Goal: Task Accomplishment & Management: Complete application form

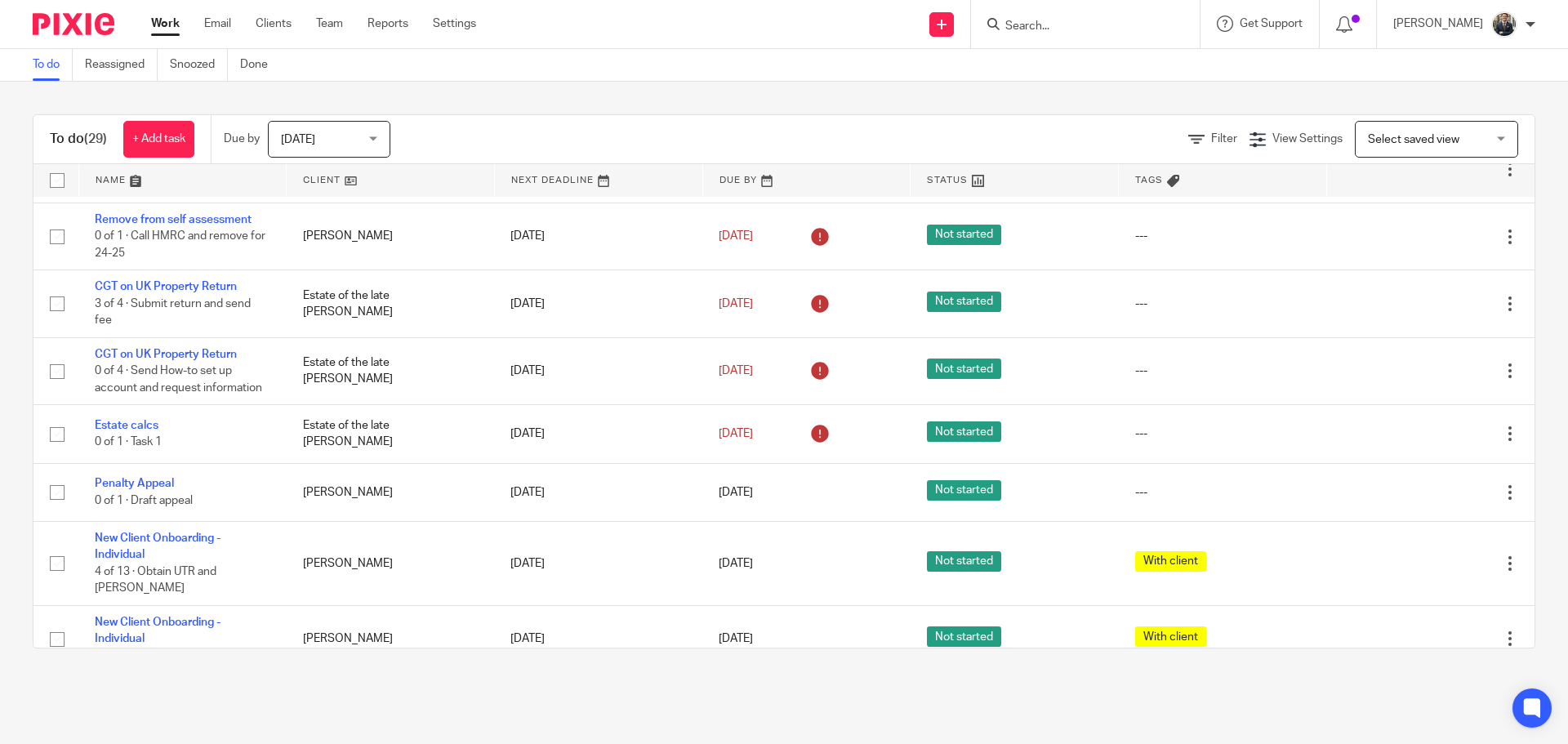
scroll to position [245, 0]
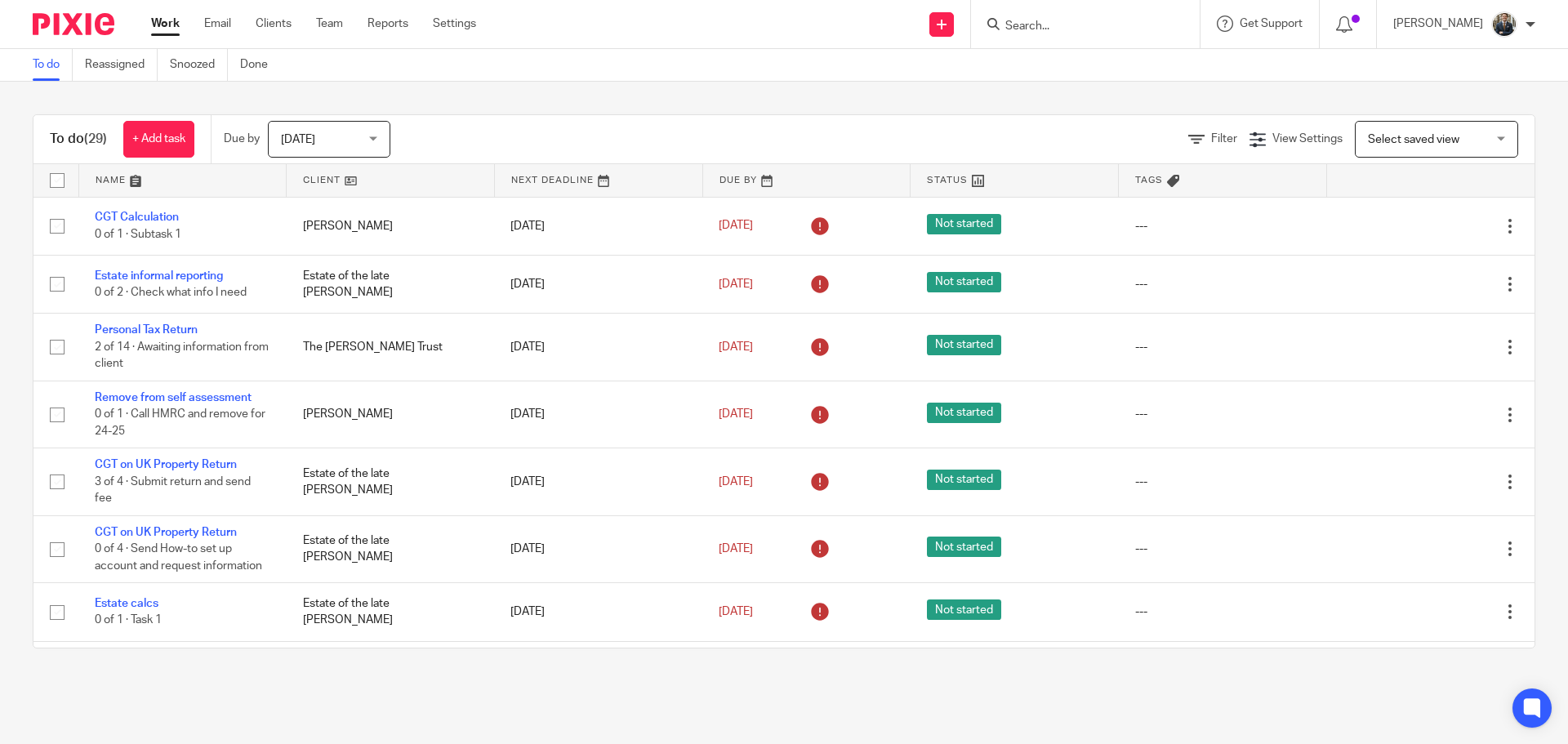
click at [1108, 30] on input "Search" at bounding box center [1077, 26] width 147 height 15
click at [944, 31] on link at bounding box center [942, 25] width 25 height 25
click at [948, 122] on link "Add client" at bounding box center [952, 125] width 101 height 24
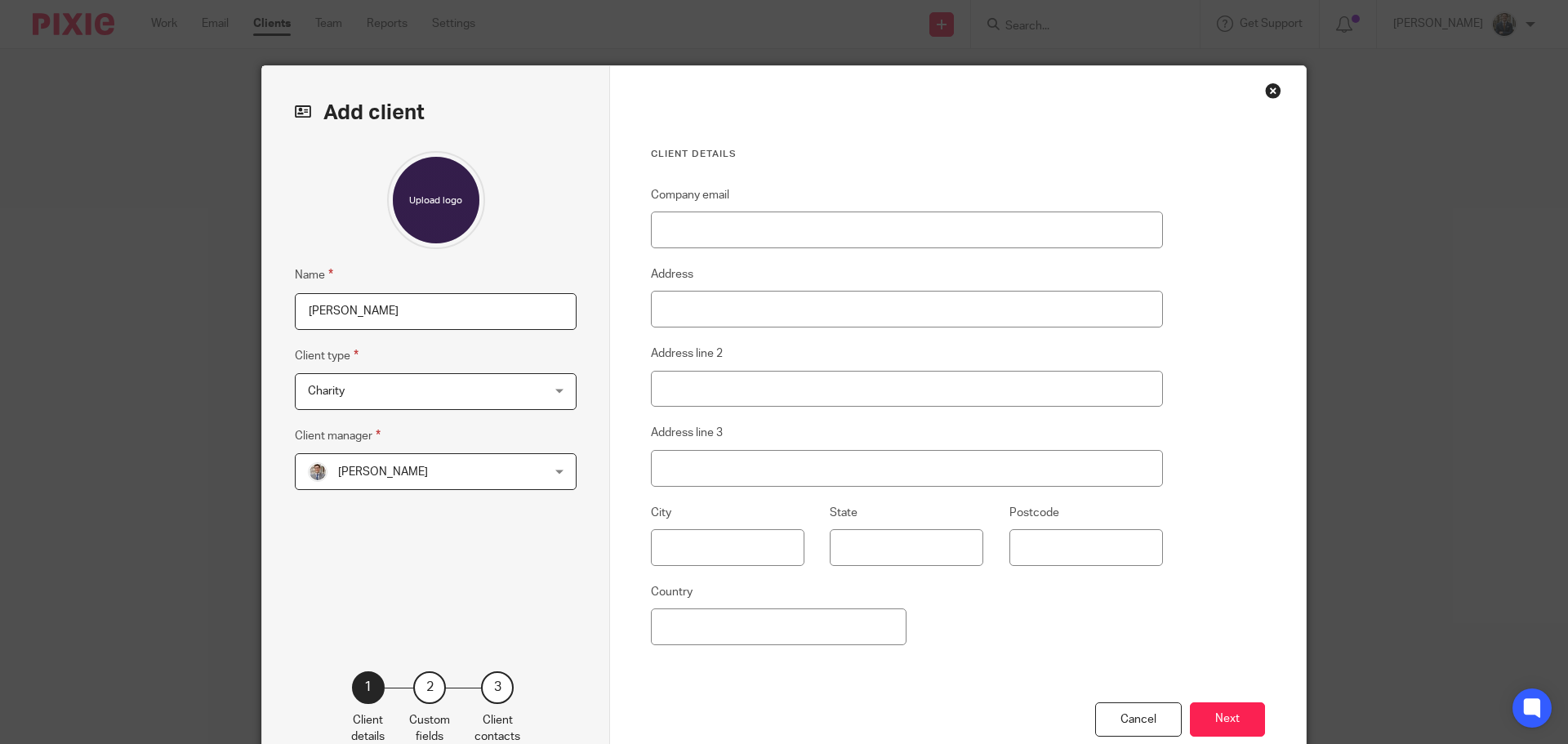
type input "[PERSON_NAME]"
click at [386, 377] on span "Charity" at bounding box center [415, 391] width 214 height 34
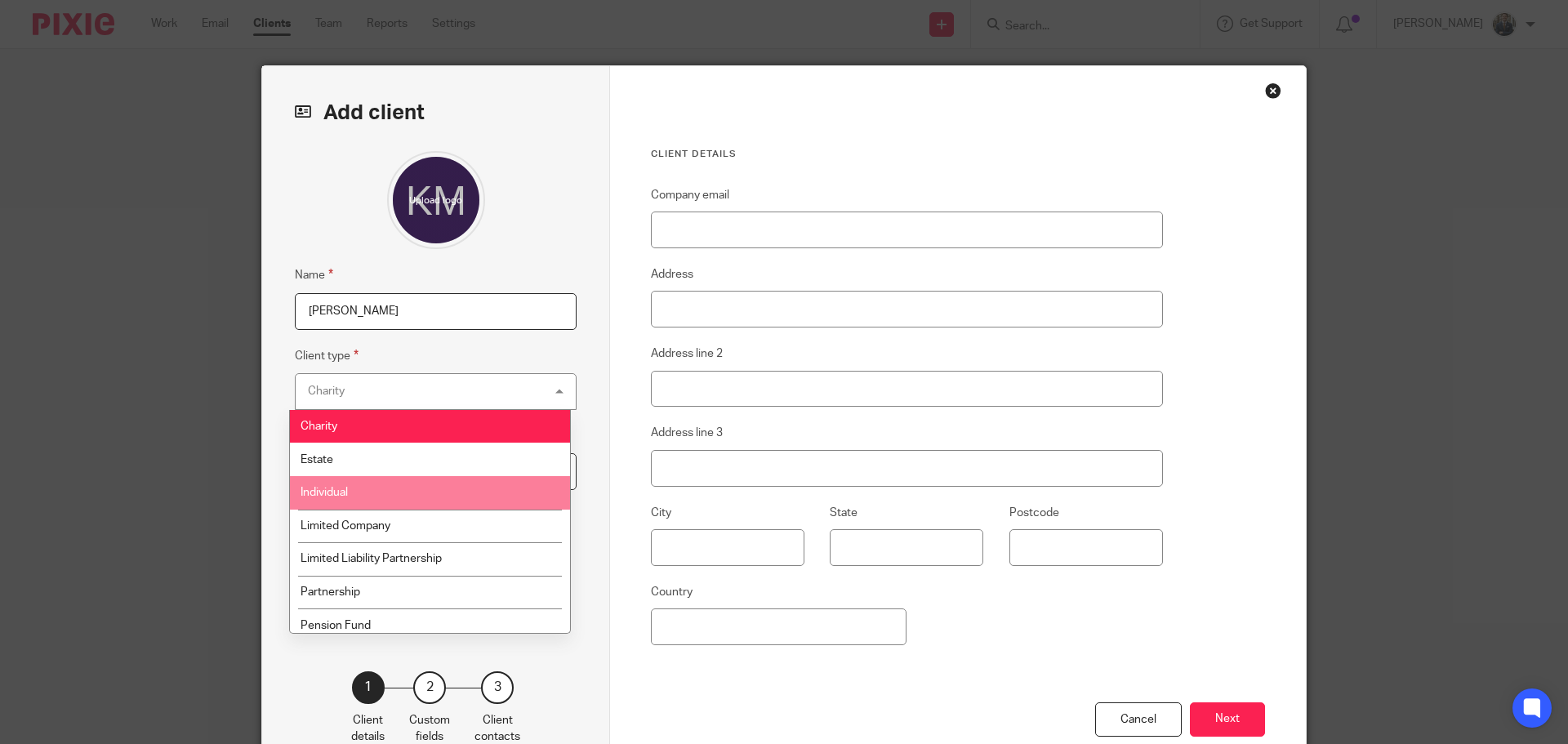
click at [355, 496] on li "Individual" at bounding box center [430, 493] width 280 height 33
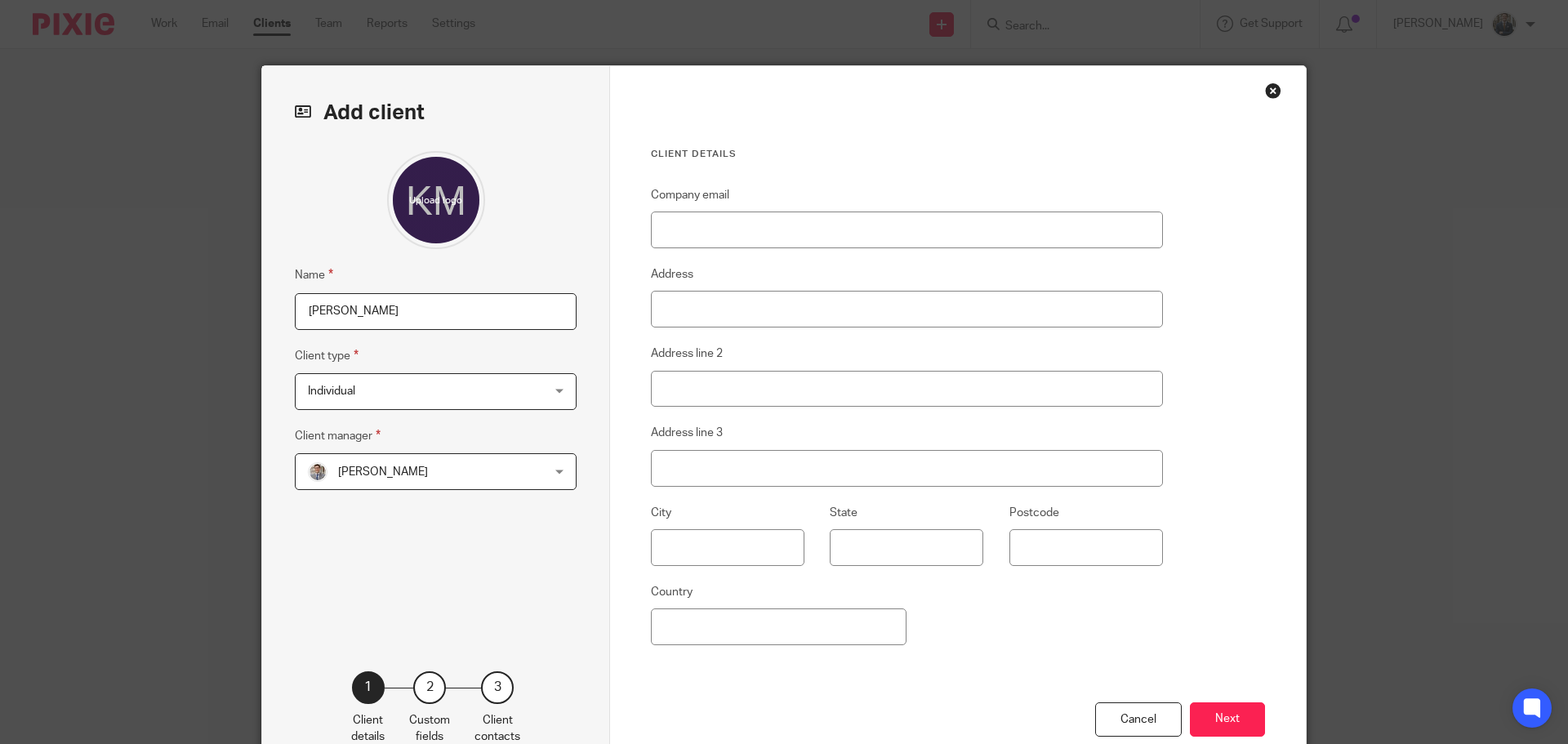
click at [362, 476] on span "[PERSON_NAME]" at bounding box center [383, 472] width 89 height 11
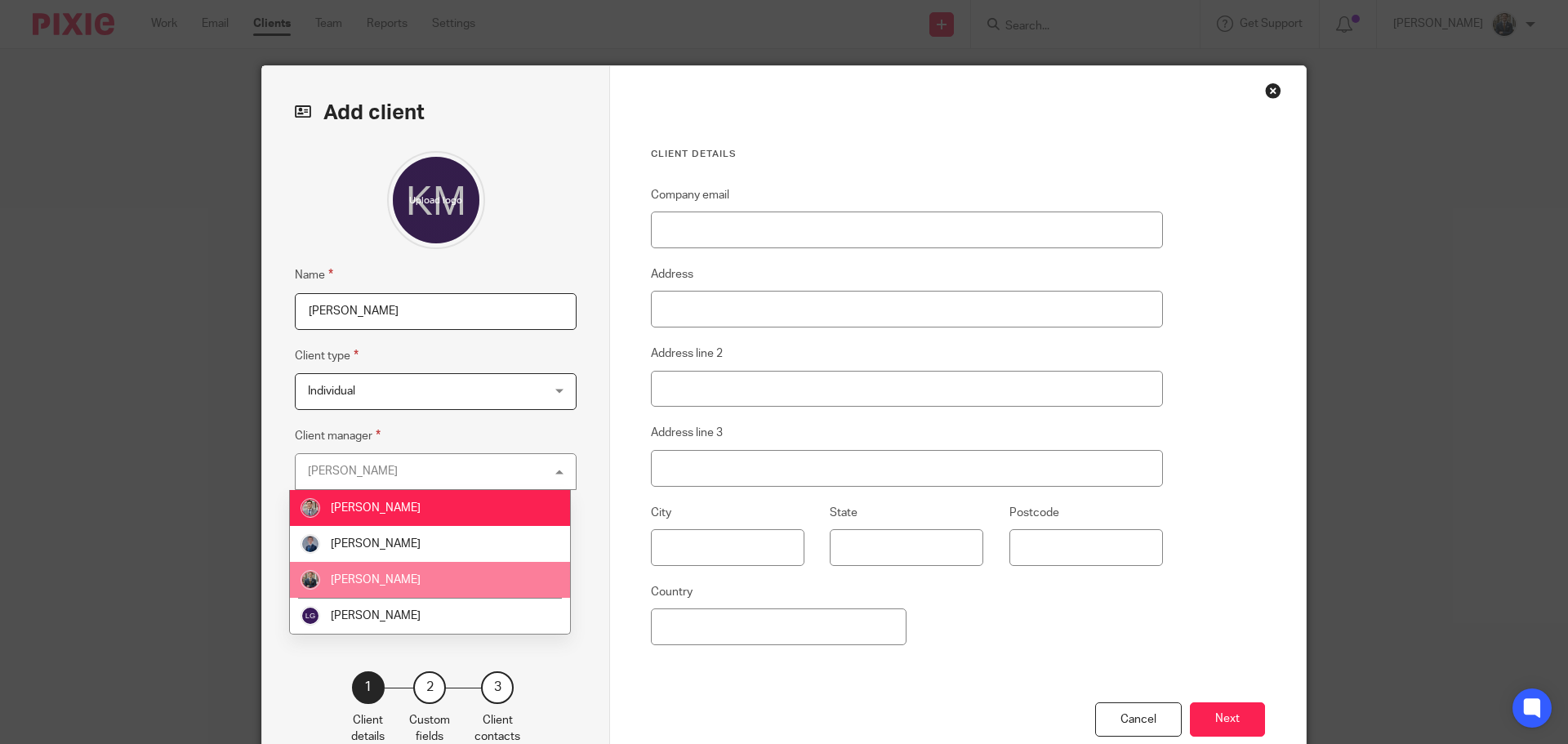
click at [377, 572] on li "[PERSON_NAME]" at bounding box center [430, 580] width 280 height 36
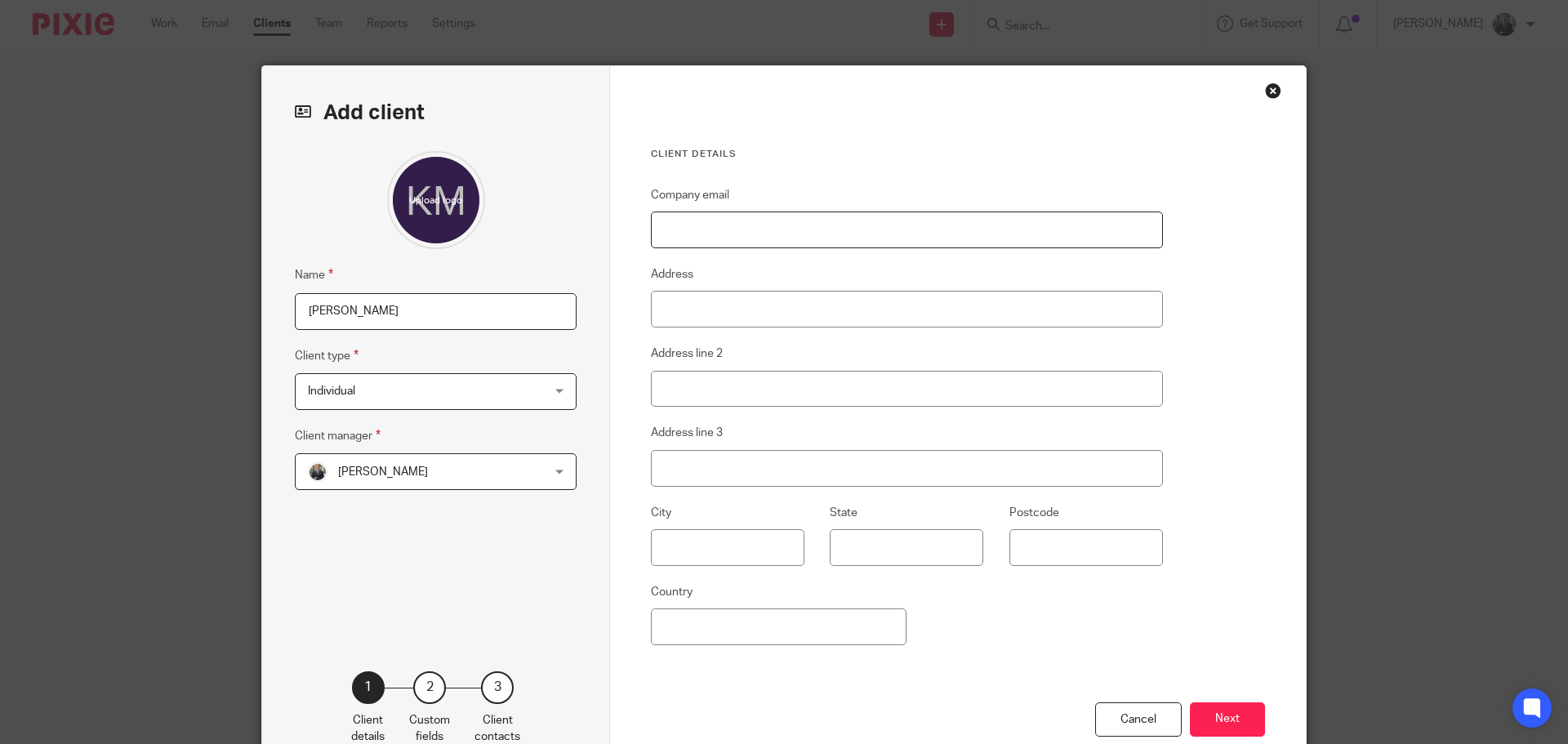
click at [680, 244] on input "Company email" at bounding box center [907, 230] width 512 height 37
click at [737, 244] on input "Company email" at bounding box center [907, 230] width 512 height 37
paste input "kenneth.mclean92@gmail.com"
type input "kenneth.mclean92@gmail.com"
click at [1229, 719] on button "Next" at bounding box center [1228, 720] width 75 height 35
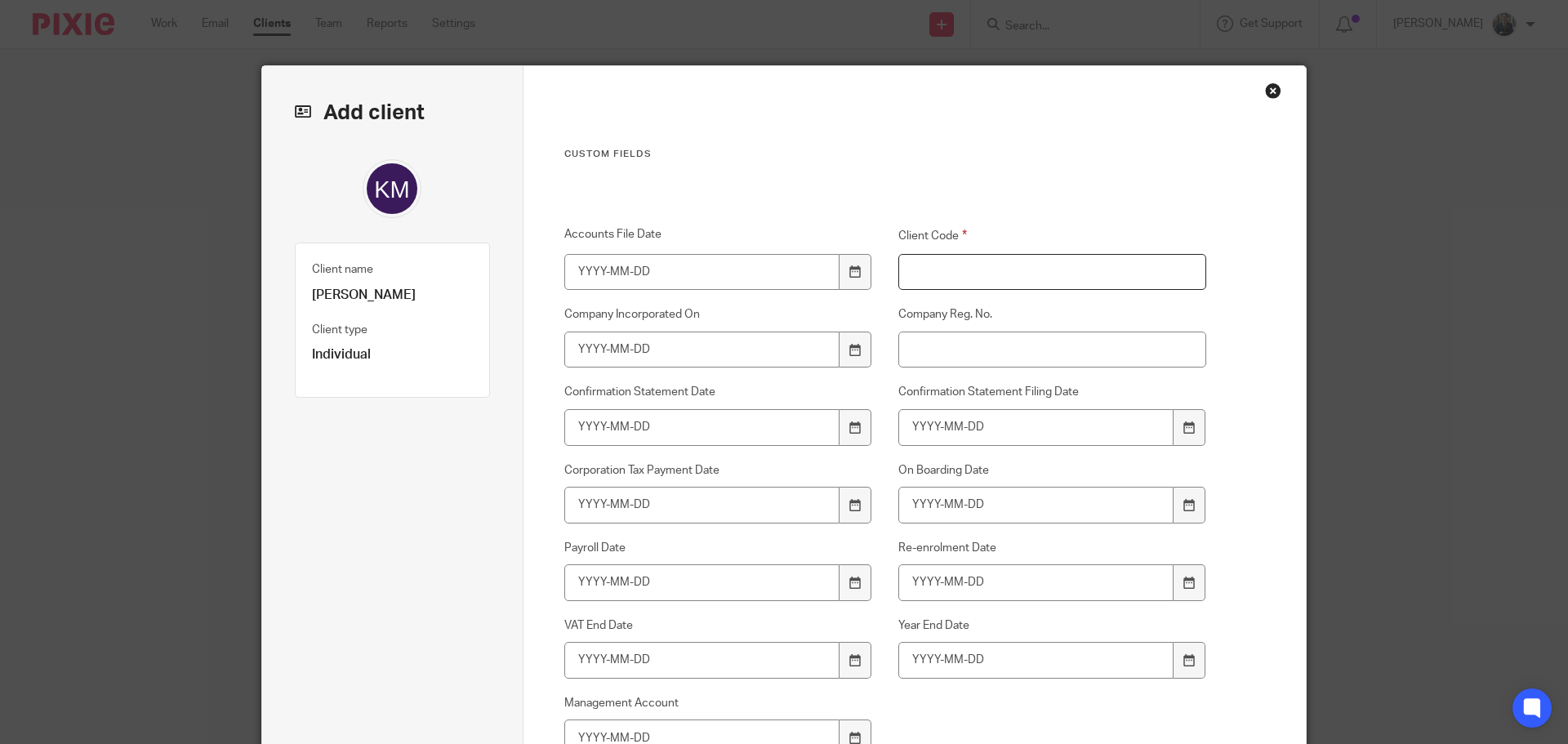
click at [979, 275] on input "Client Code" at bounding box center [1052, 273] width 309 height 37
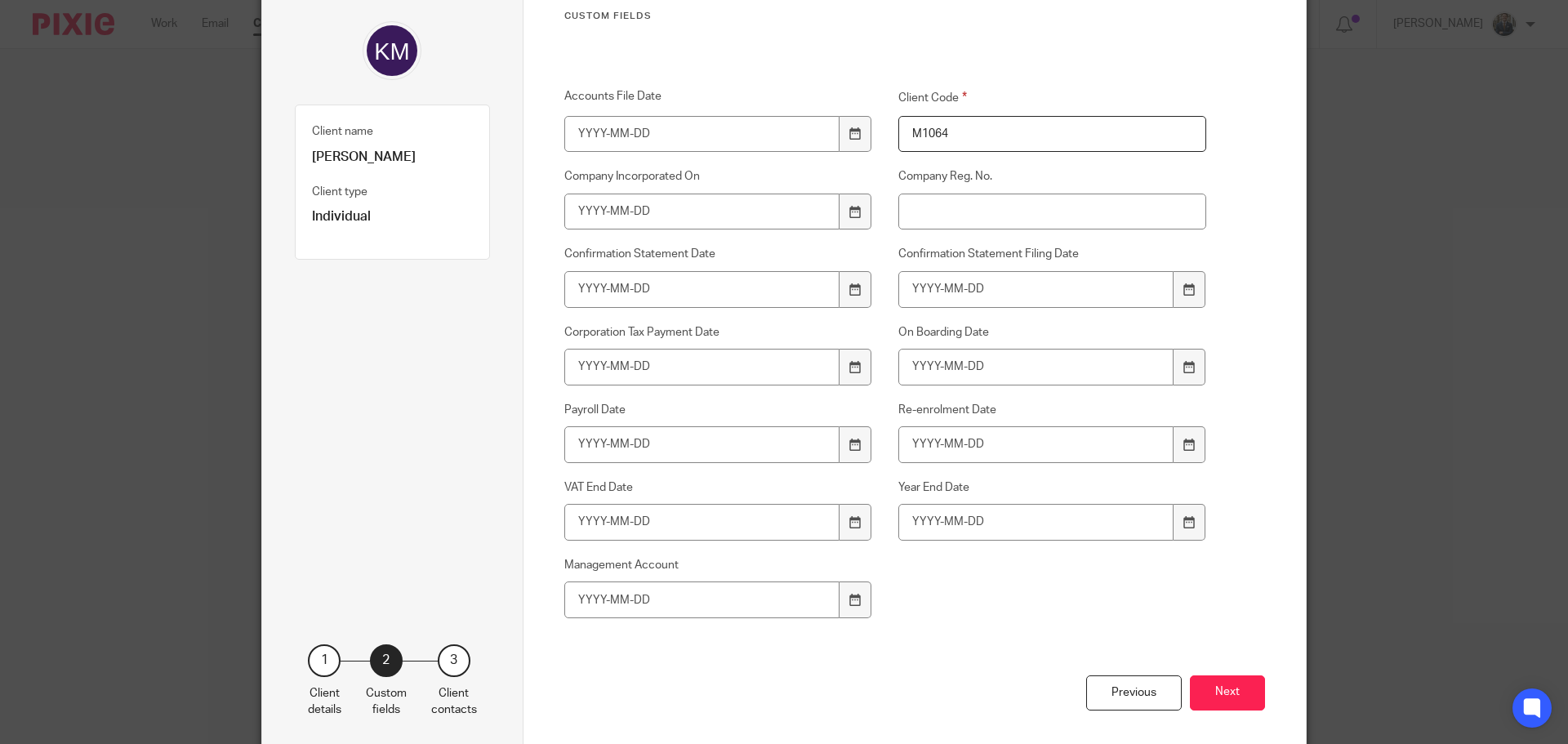
scroll to position [211, 0]
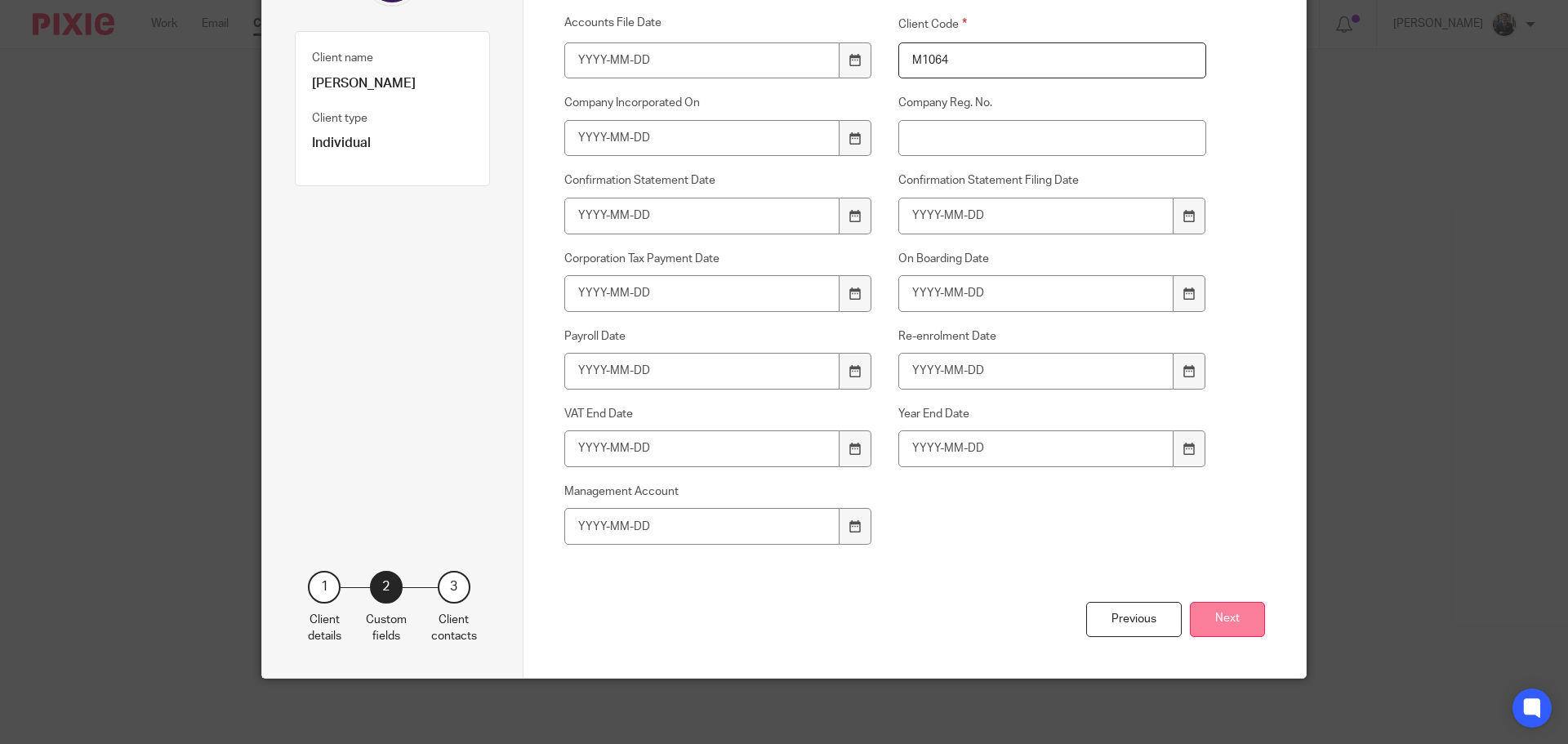
type input "M1064"
click at [1217, 612] on button "Next" at bounding box center [1228, 619] width 75 height 35
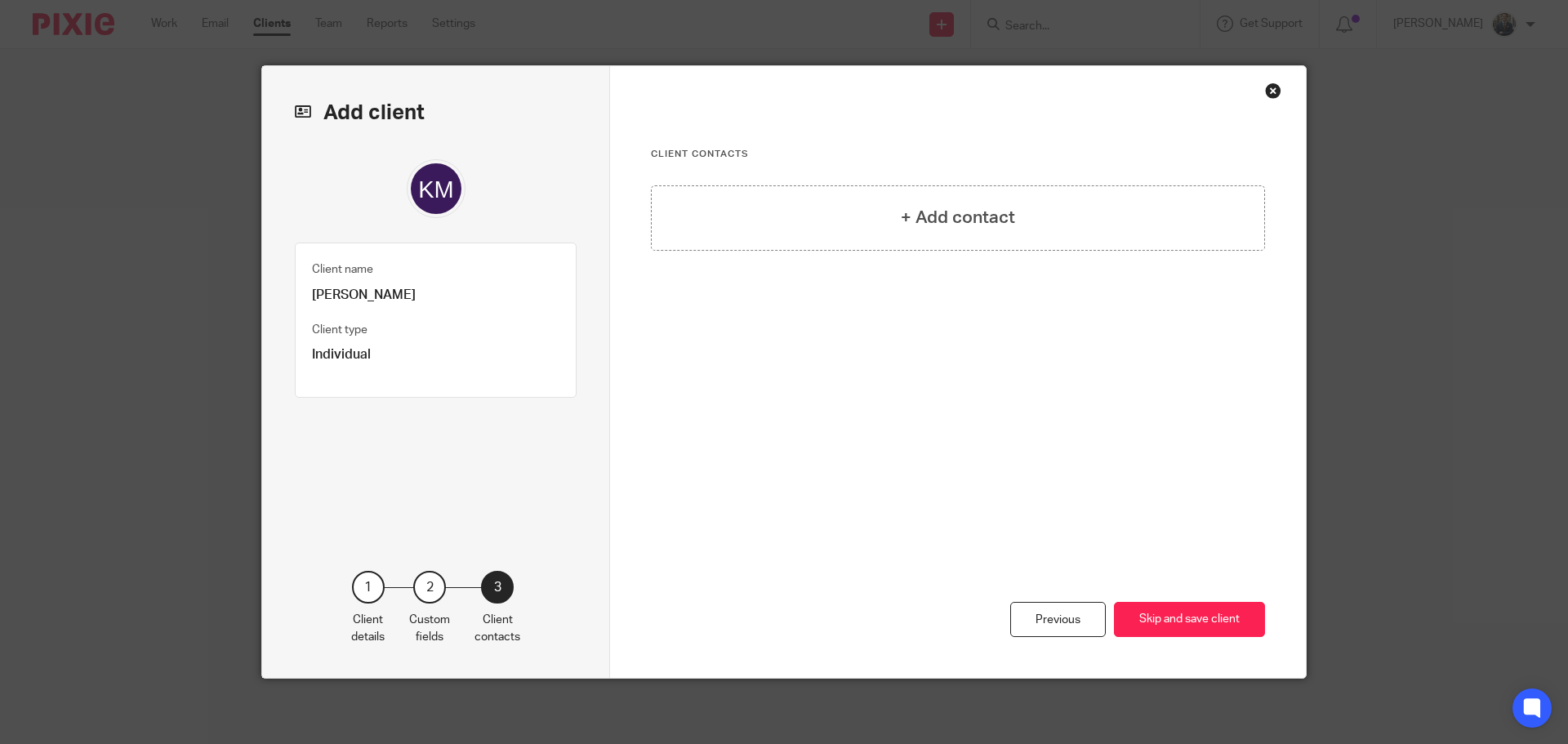
scroll to position [0, 0]
click at [1217, 612] on button "Skip and save client" at bounding box center [1189, 619] width 151 height 35
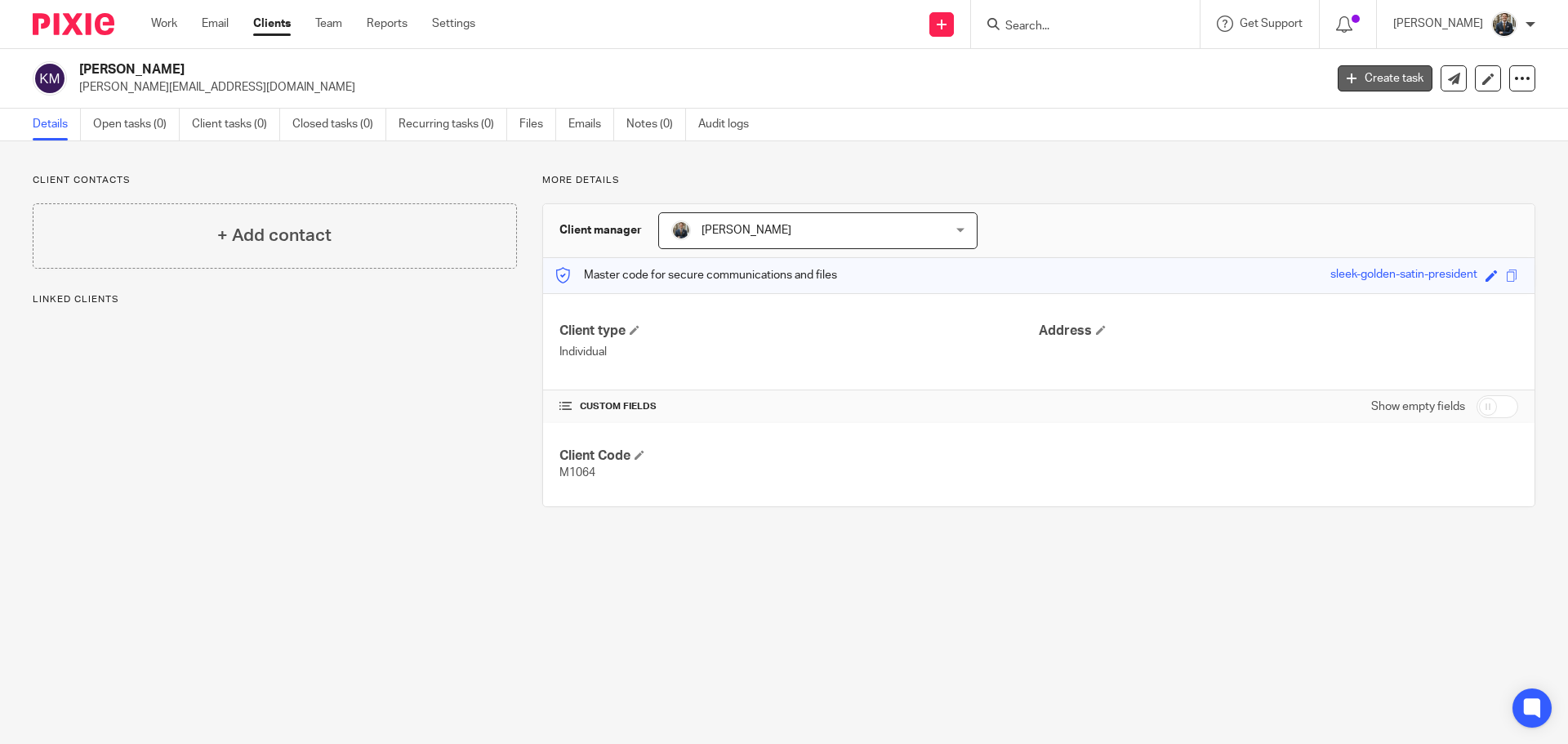
click at [1367, 72] on link "Create task" at bounding box center [1385, 78] width 95 height 26
click at [1372, 82] on link "Create task" at bounding box center [1385, 78] width 95 height 26
click at [1341, 663] on main "Kenneth Mclean kenneth.mclean92@gmail.com Create task Update from Companies Hou…" at bounding box center [784, 372] width 1568 height 744
click at [1363, 186] on p "More details" at bounding box center [1038, 180] width 993 height 13
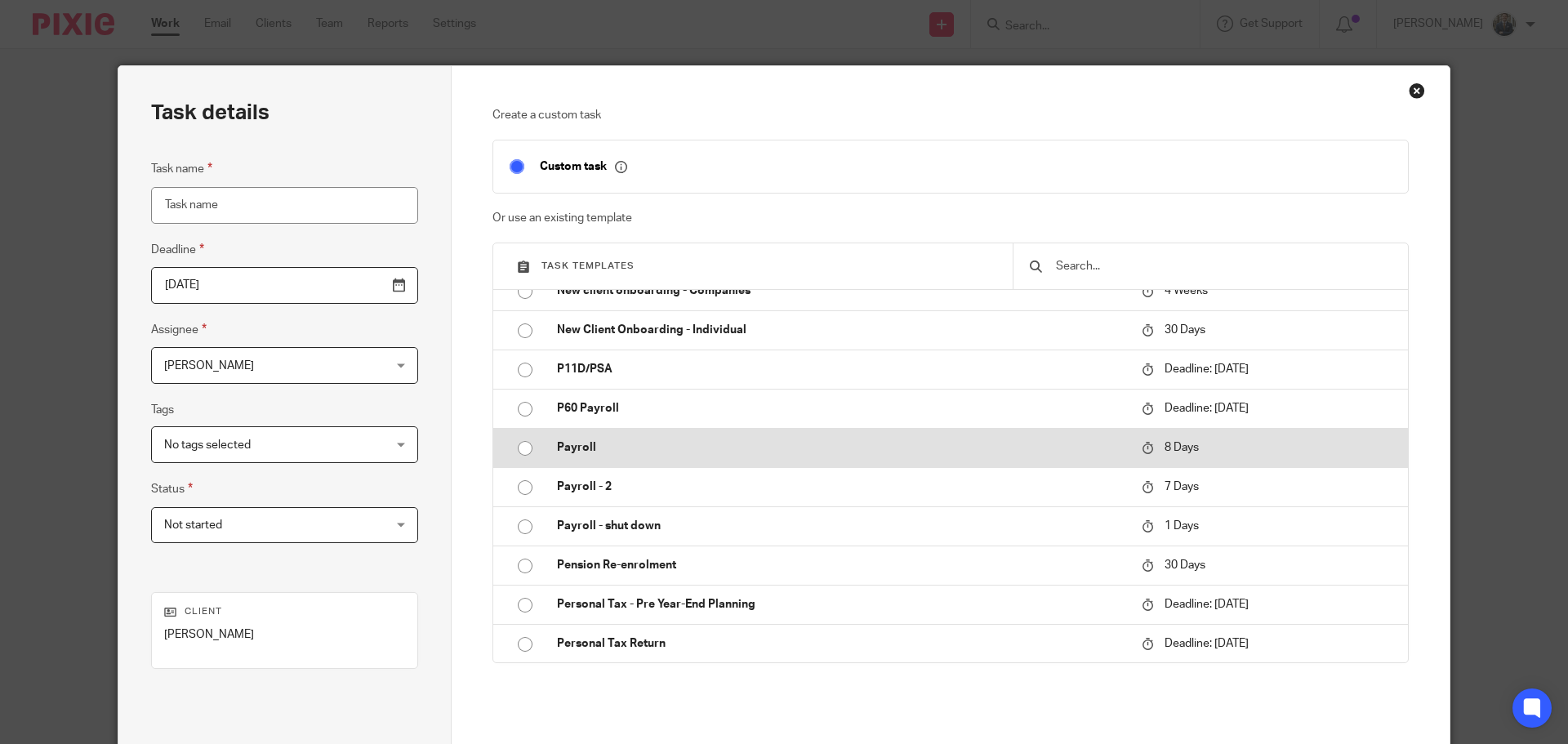
scroll to position [490, 0]
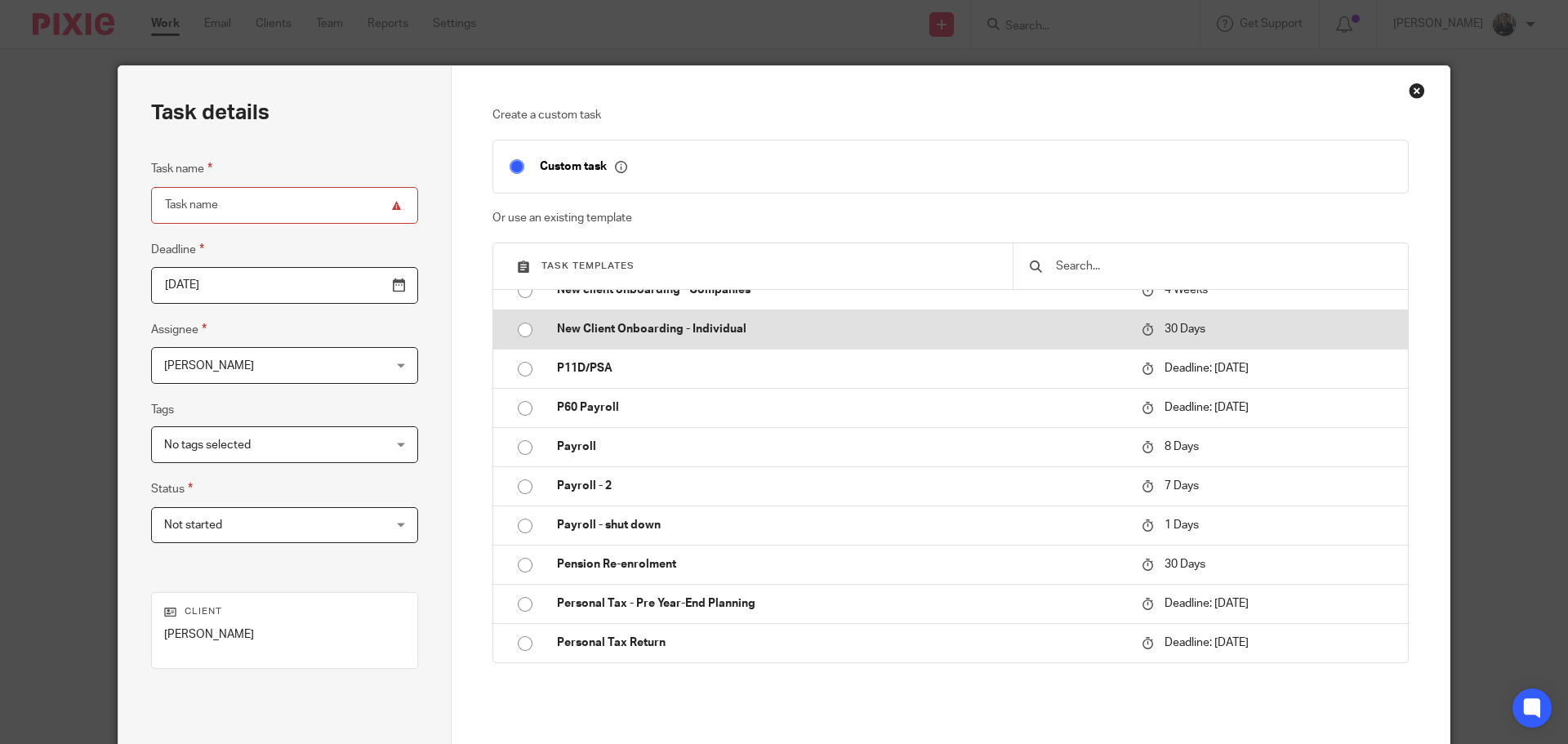
click at [730, 324] on p "New Client Onboarding - Individual" at bounding box center [841, 329] width 568 height 17
type input "[DATE]"
type input "New Client Onboarding - Individual"
checkbox input "false"
radio input "true"
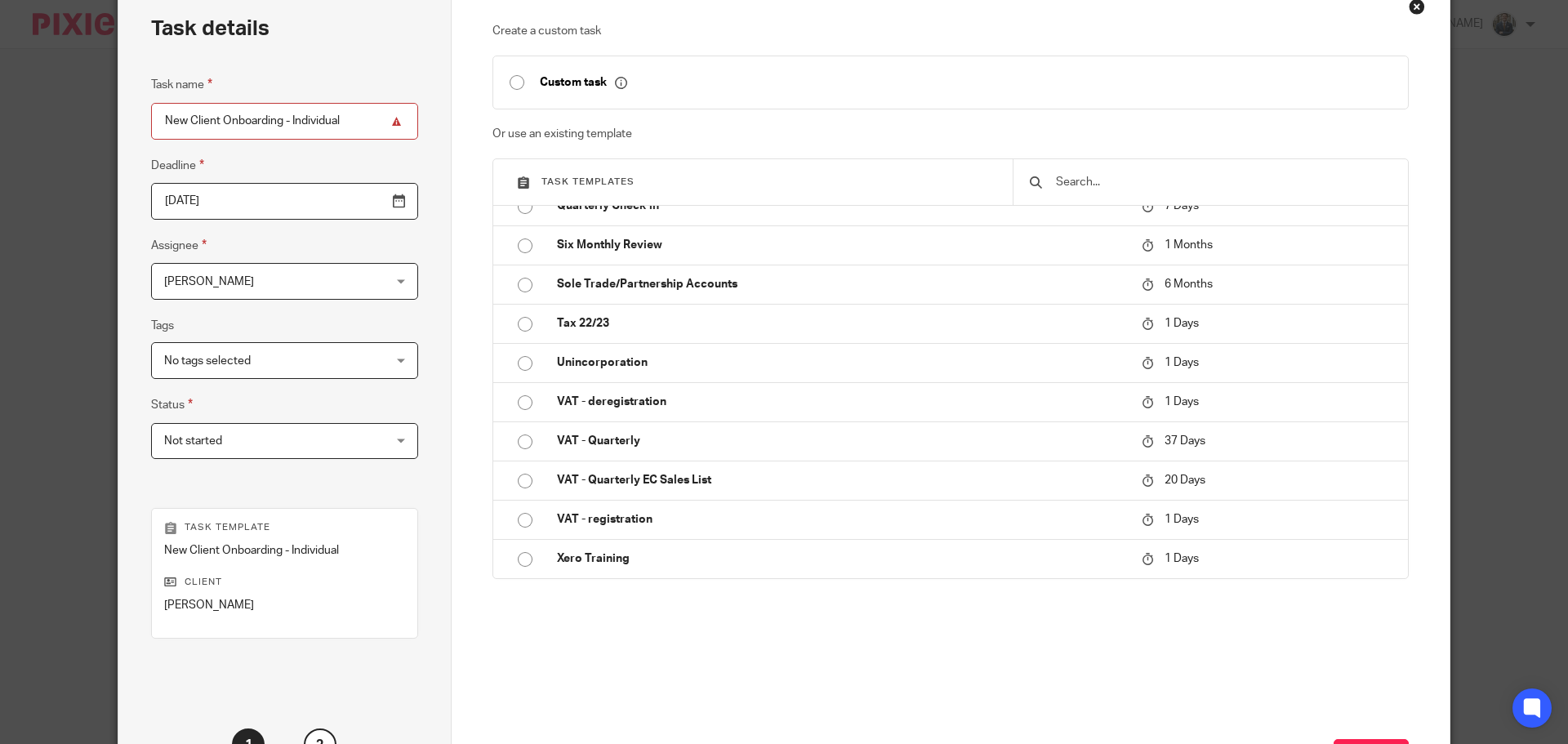
scroll to position [221, 0]
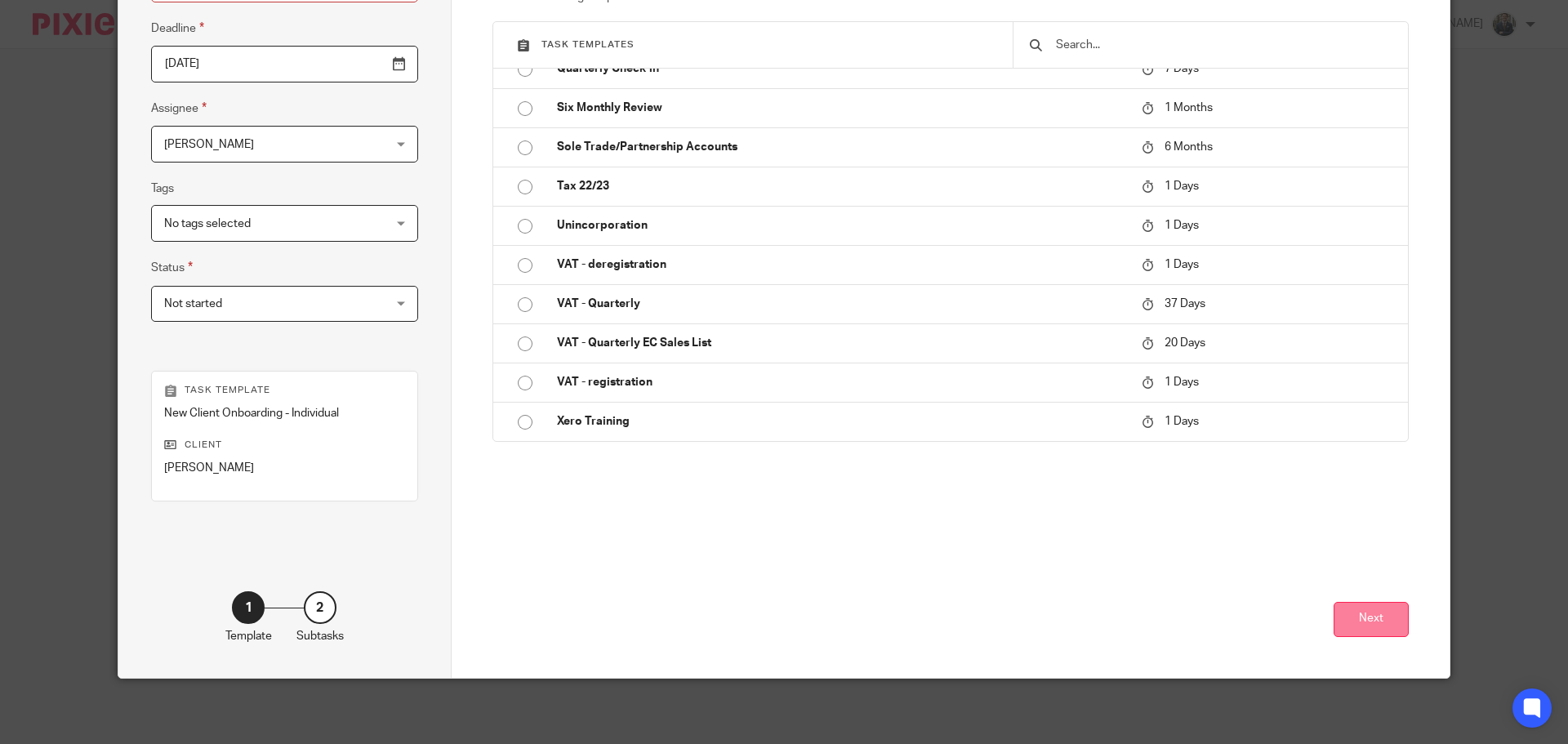
click at [1382, 610] on button "Next" at bounding box center [1372, 619] width 75 height 35
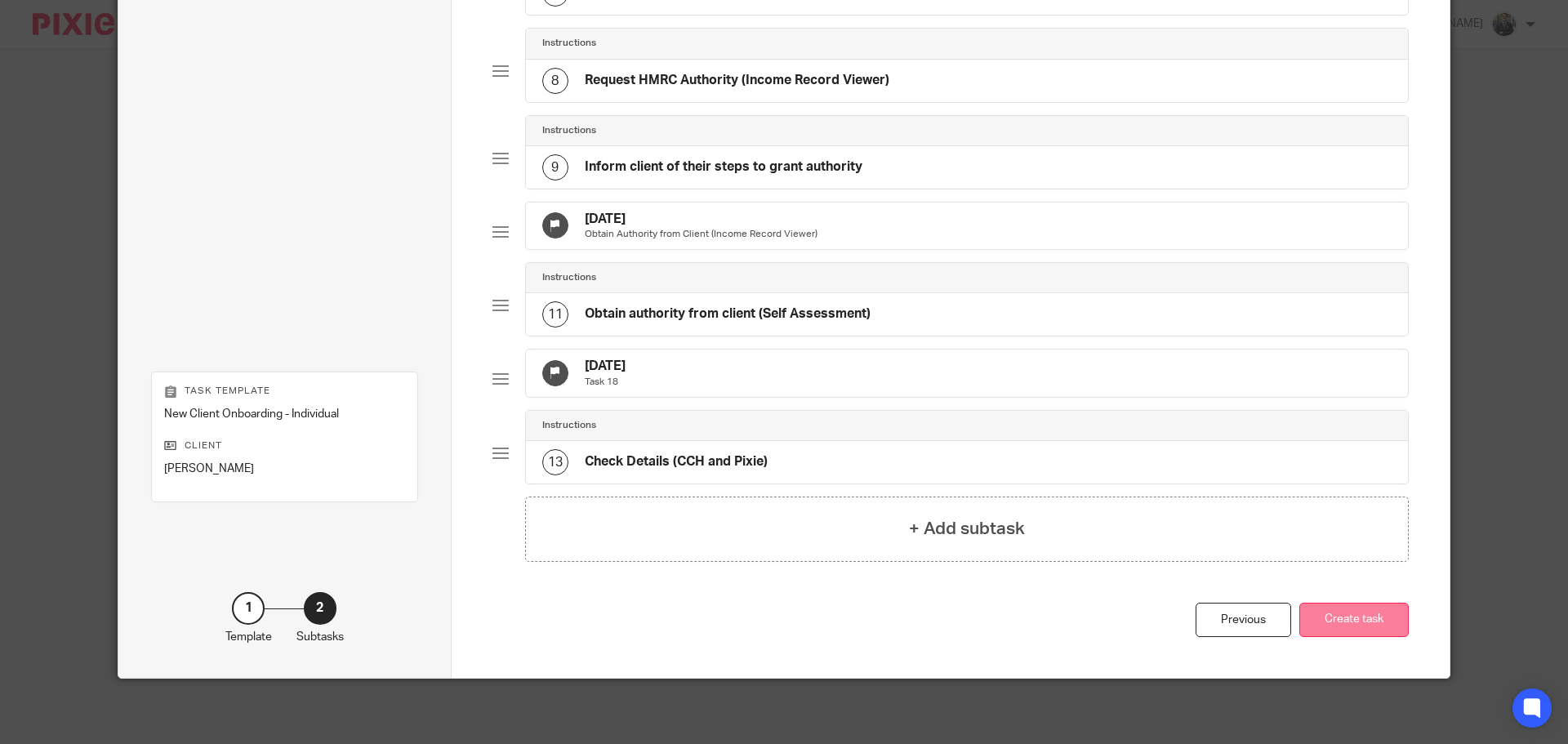
scroll to position [755, 0]
click at [1365, 620] on button "Create task" at bounding box center [1354, 620] width 110 height 35
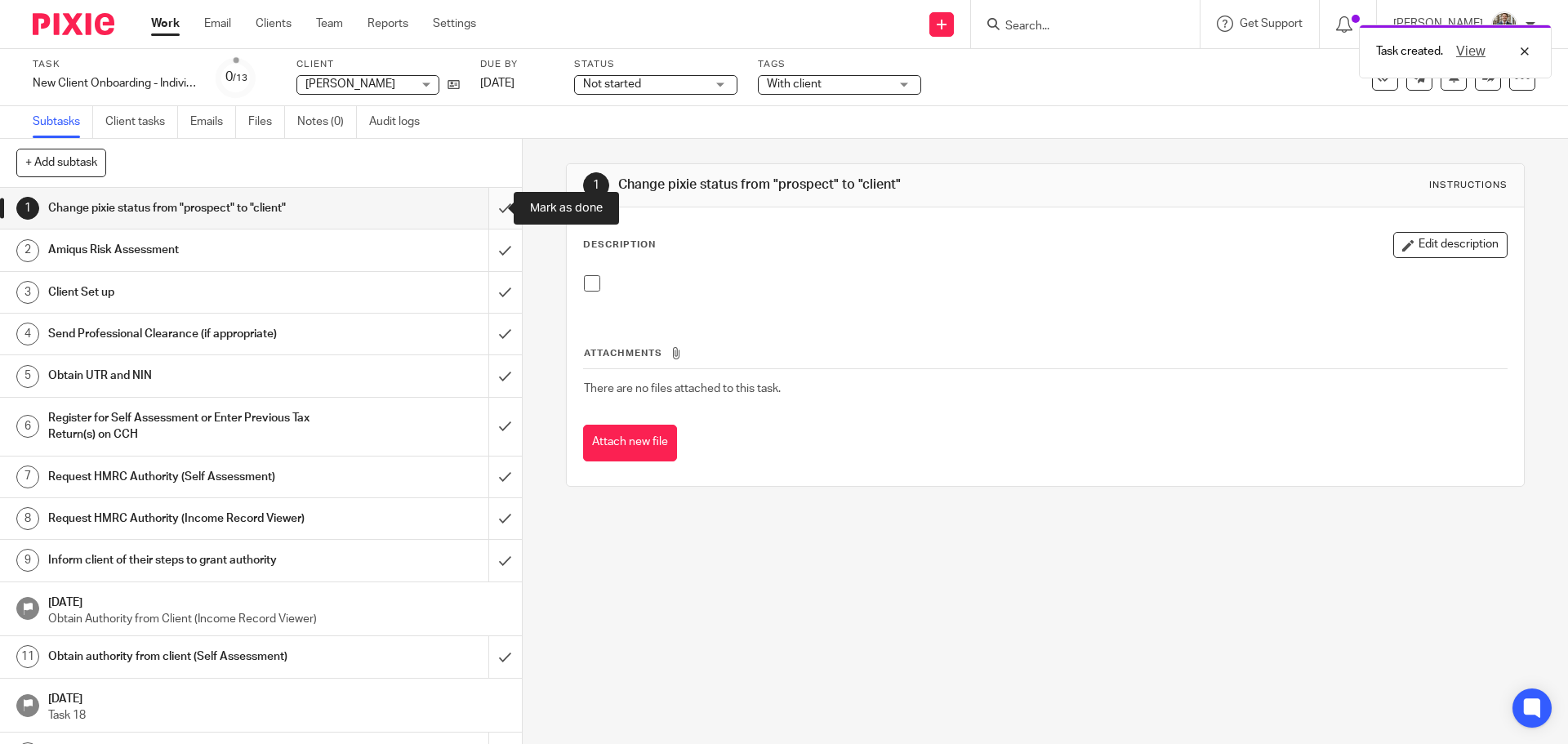
click at [494, 209] on input "submit" at bounding box center [260, 208] width 522 height 41
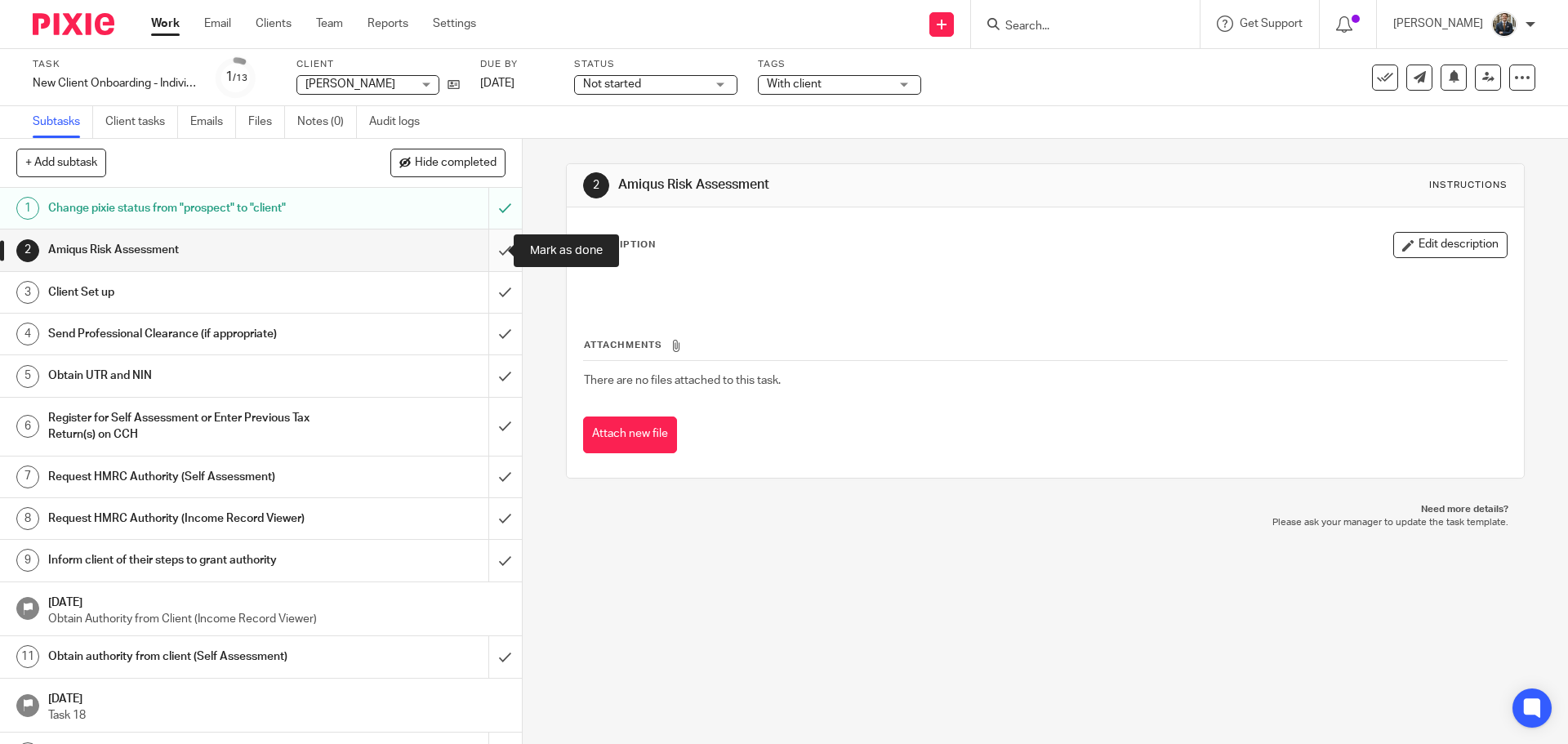
click at [489, 247] on input "submit" at bounding box center [260, 250] width 522 height 41
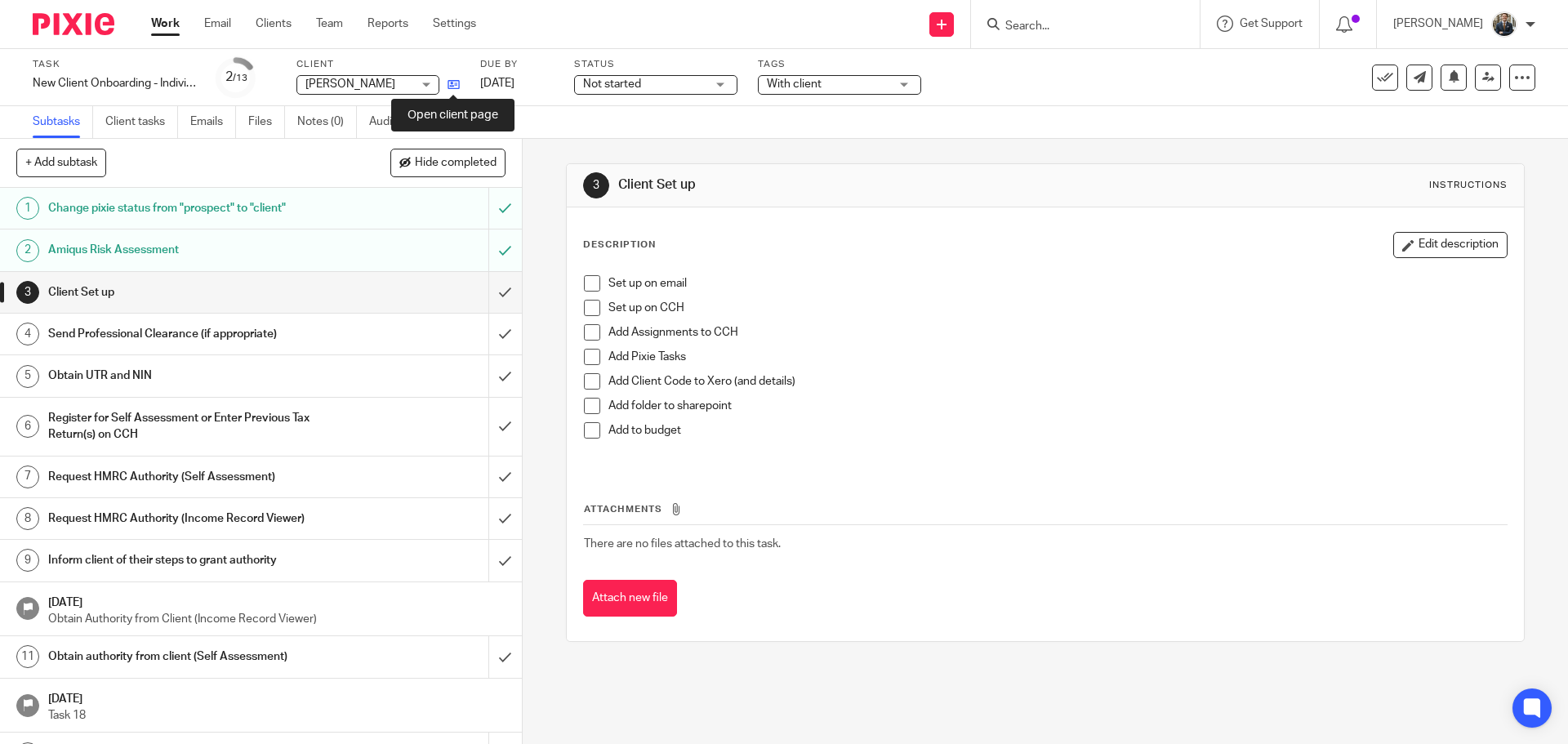
click at [455, 86] on icon at bounding box center [453, 84] width 12 height 12
click at [584, 280] on span at bounding box center [592, 283] width 17 height 17
click at [588, 313] on span at bounding box center [592, 308] width 17 height 17
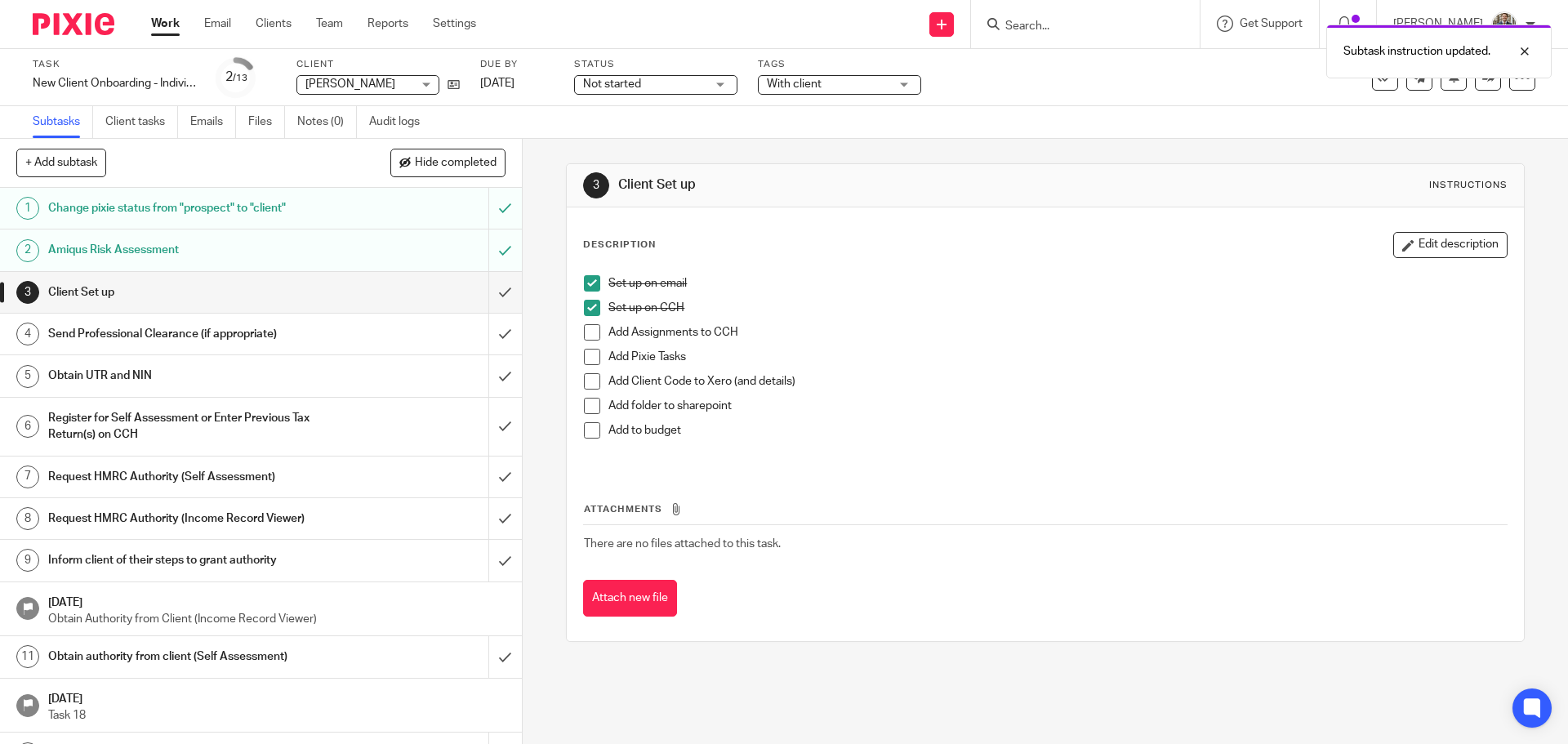
click at [589, 331] on span at bounding box center [592, 333] width 17 height 17
click at [457, 85] on icon at bounding box center [453, 84] width 12 height 12
click at [78, 24] on img at bounding box center [73, 24] width 82 height 22
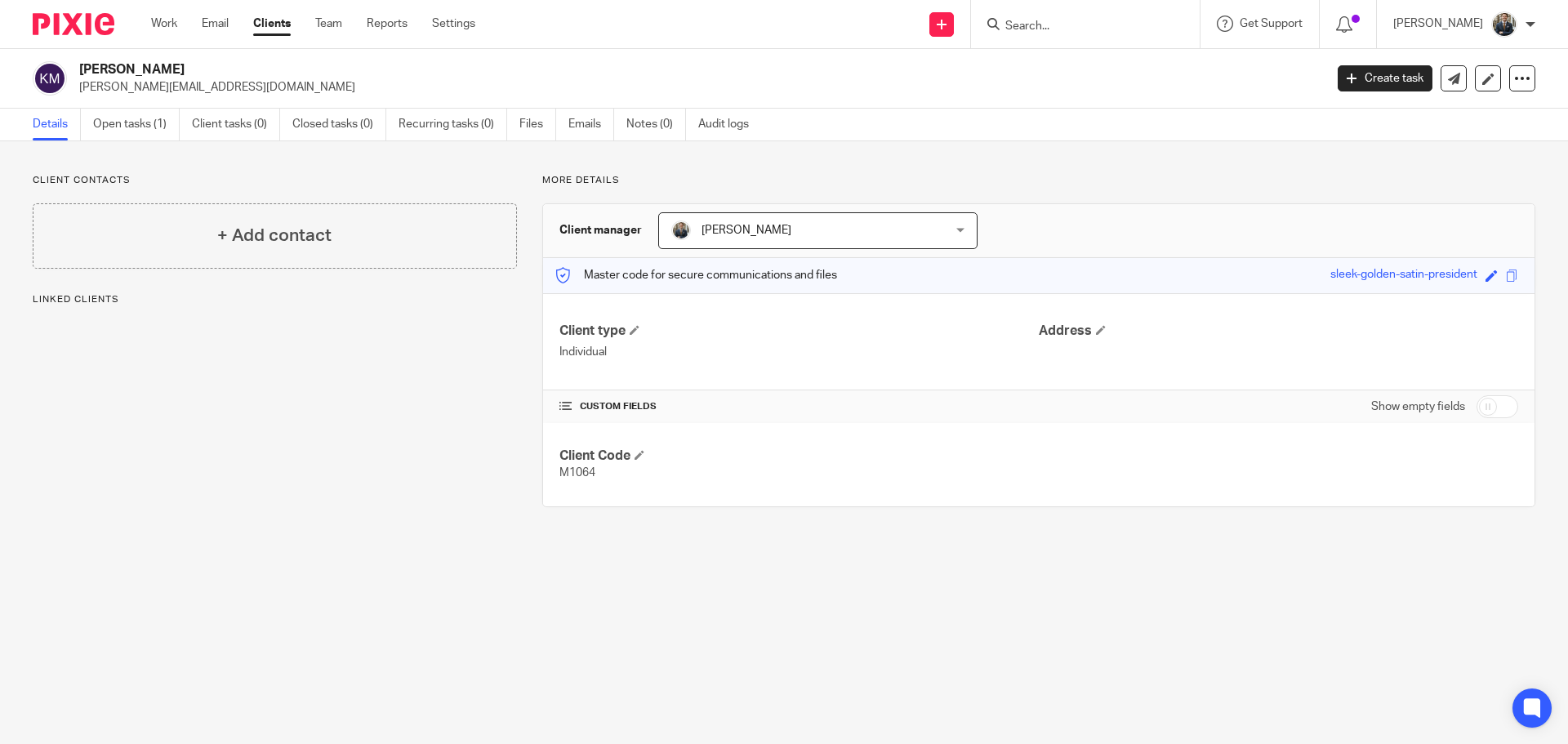
click at [1348, 97] on div "[PERSON_NAME] [PERSON_NAME][EMAIL_ADDRESS][DOMAIN_NAME] Create task Update from…" at bounding box center [784, 79] width 1568 height 60
click at [1344, 82] on link "Create task" at bounding box center [1385, 78] width 95 height 26
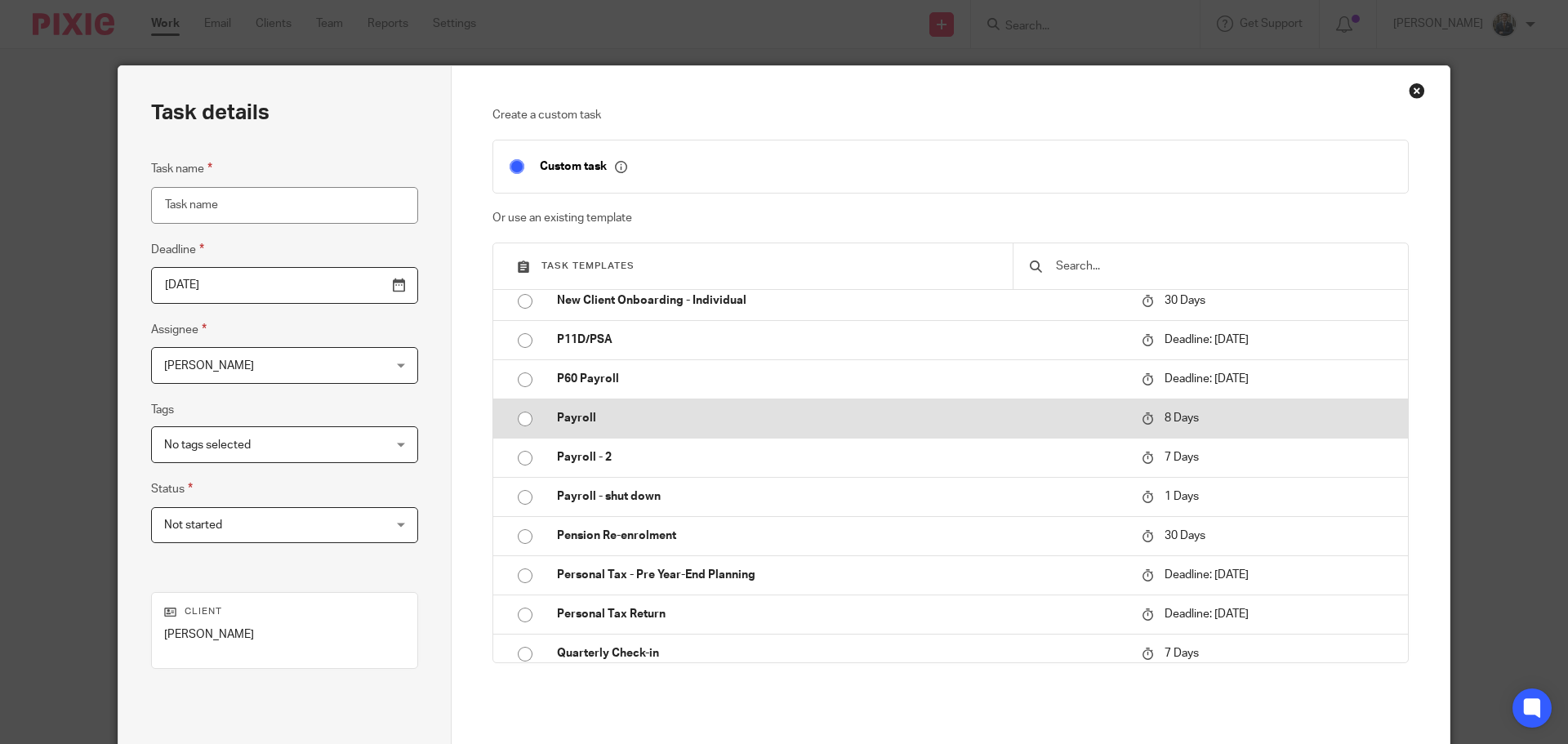
scroll to position [490, 0]
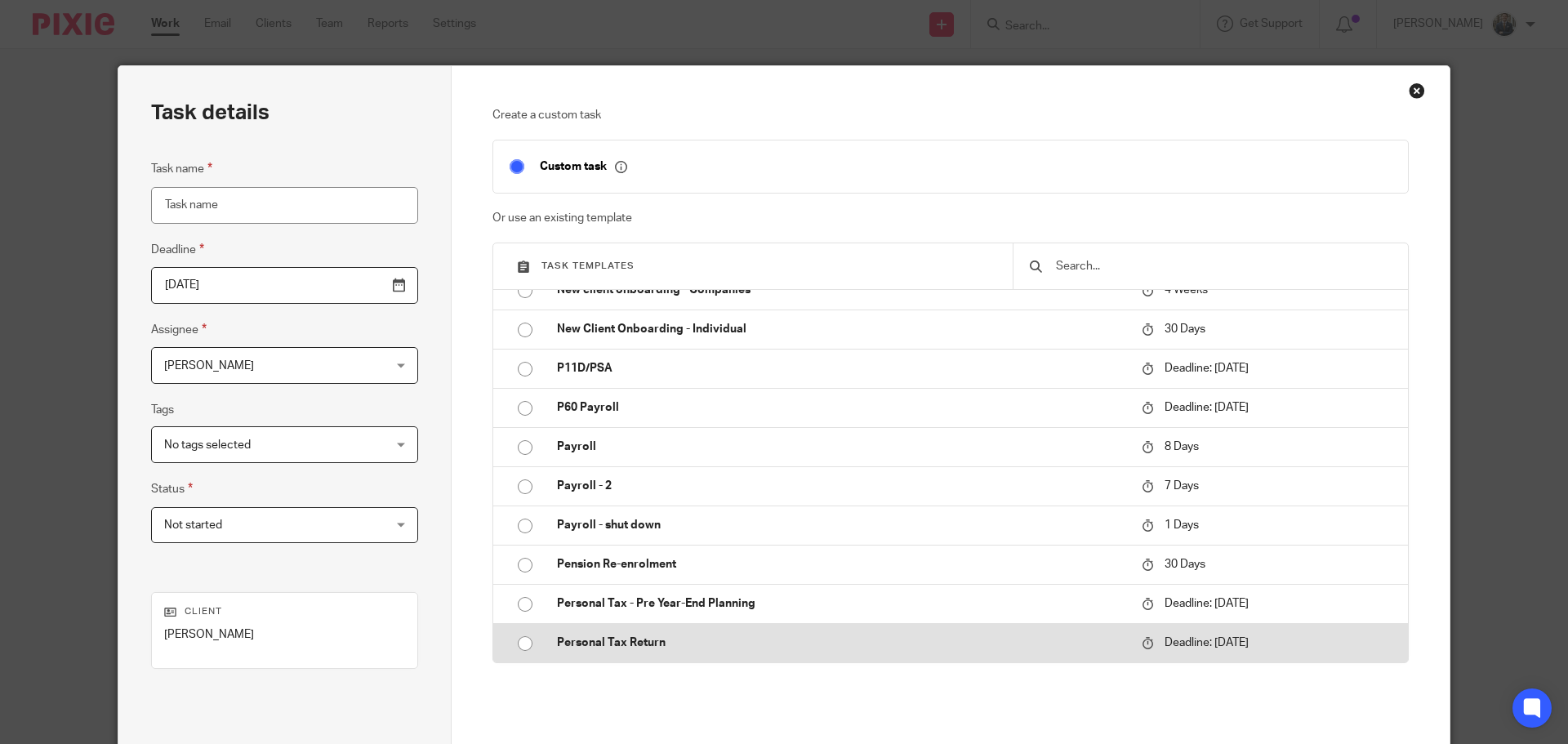
click at [593, 655] on td "Personal Tax Return" at bounding box center [837, 643] width 593 height 39
type input "[DATE]"
type input "Personal Tax Return"
checkbox input "false"
radio input "true"
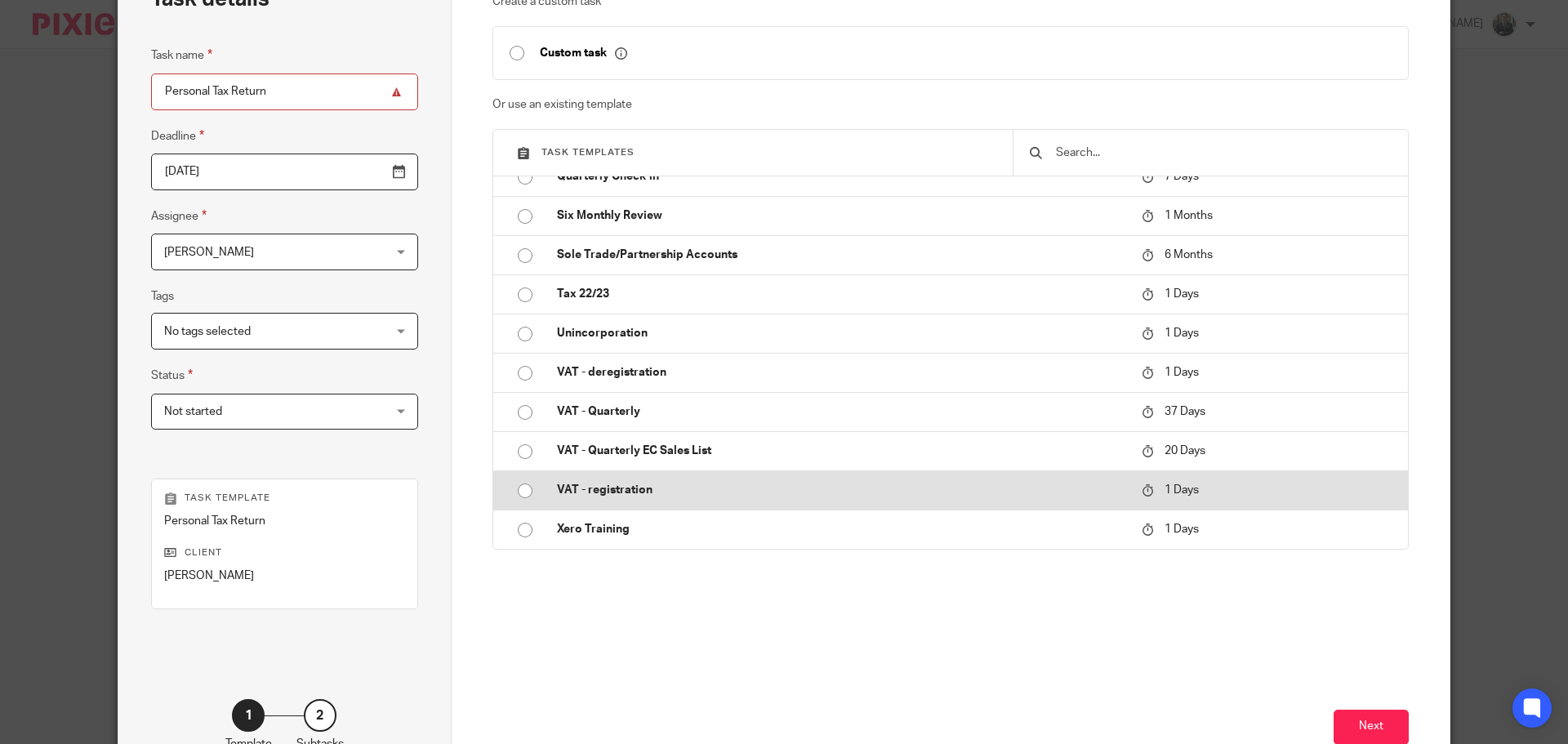
scroll to position [221, 0]
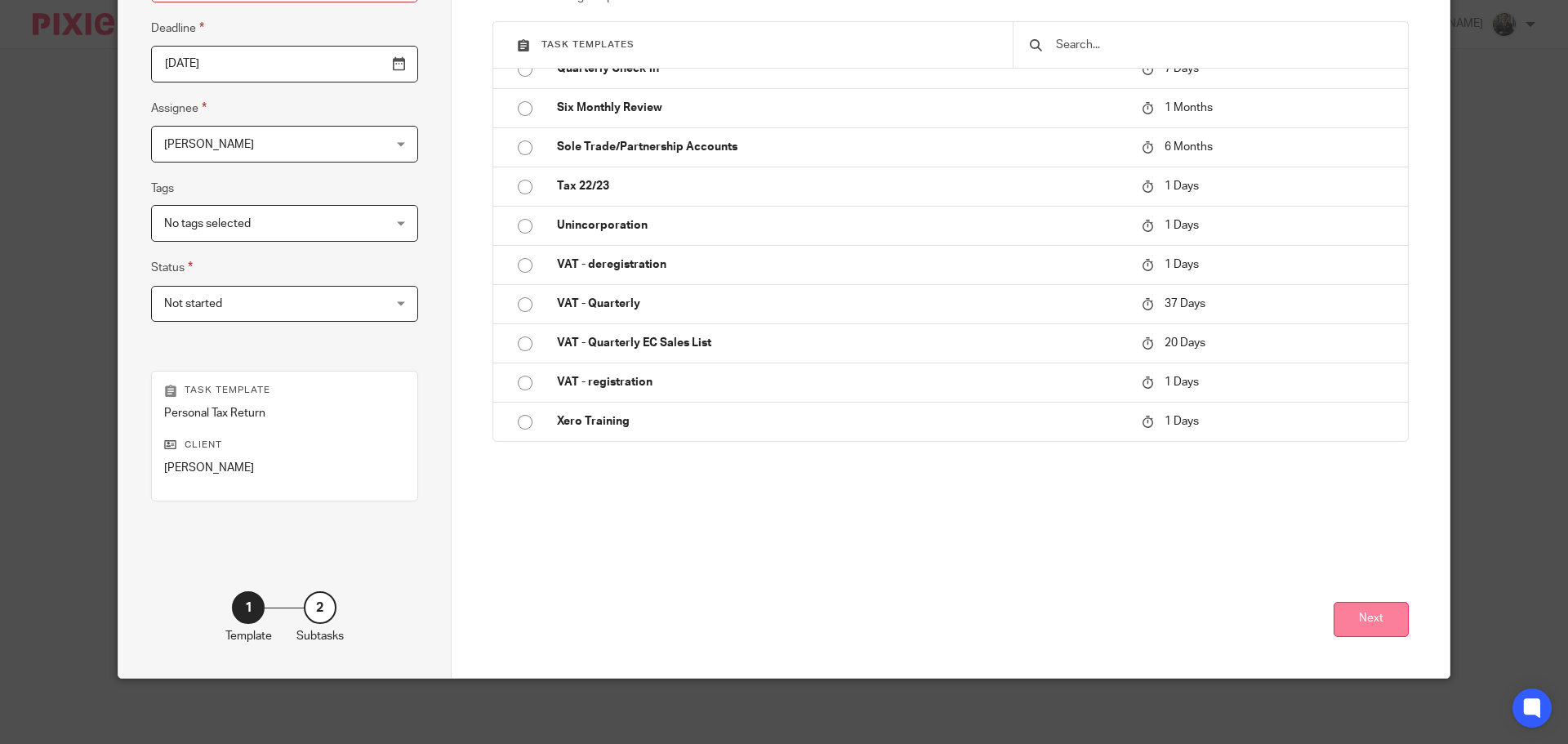
click at [1334, 608] on button "Next" at bounding box center [1372, 619] width 75 height 35
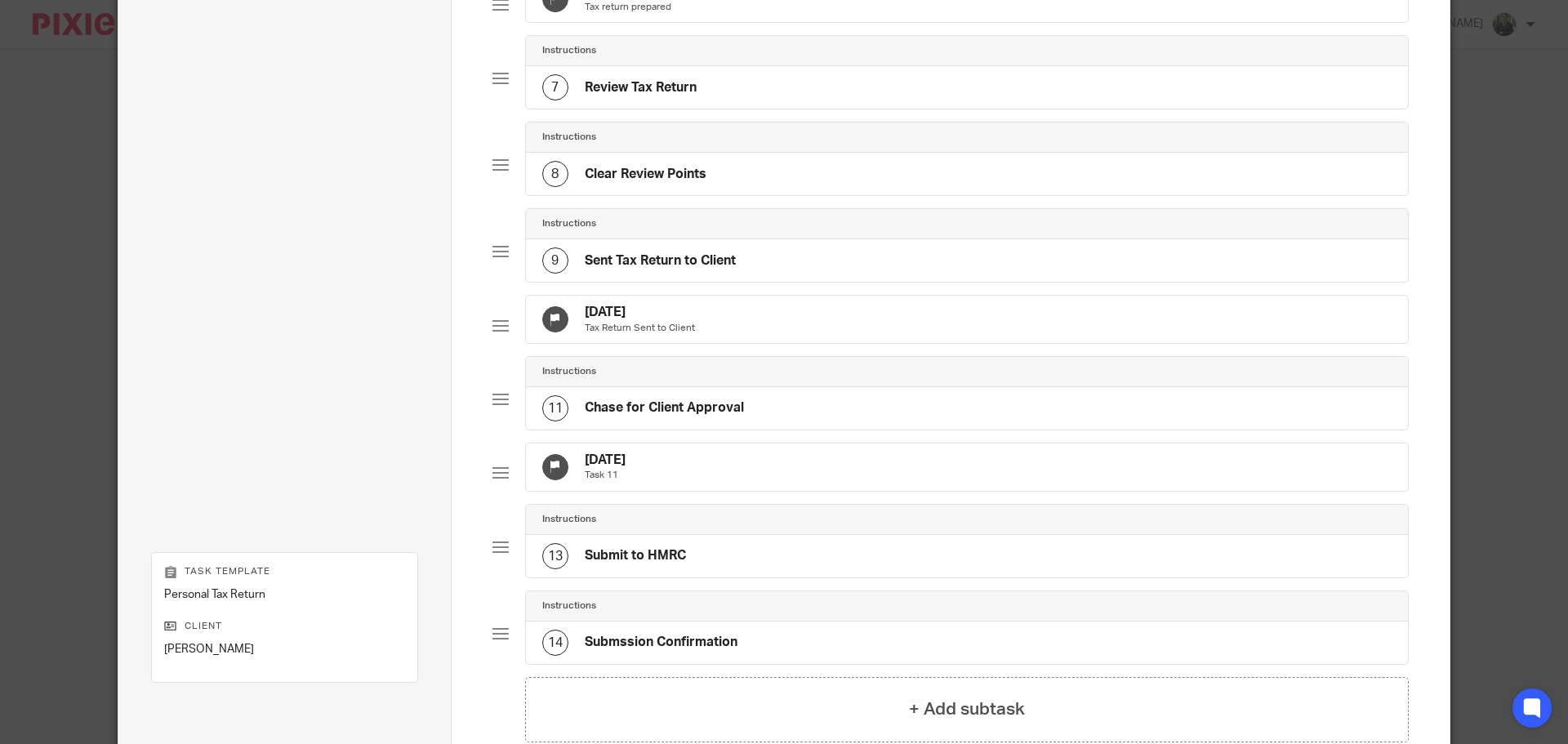
scroll to position [816, 0]
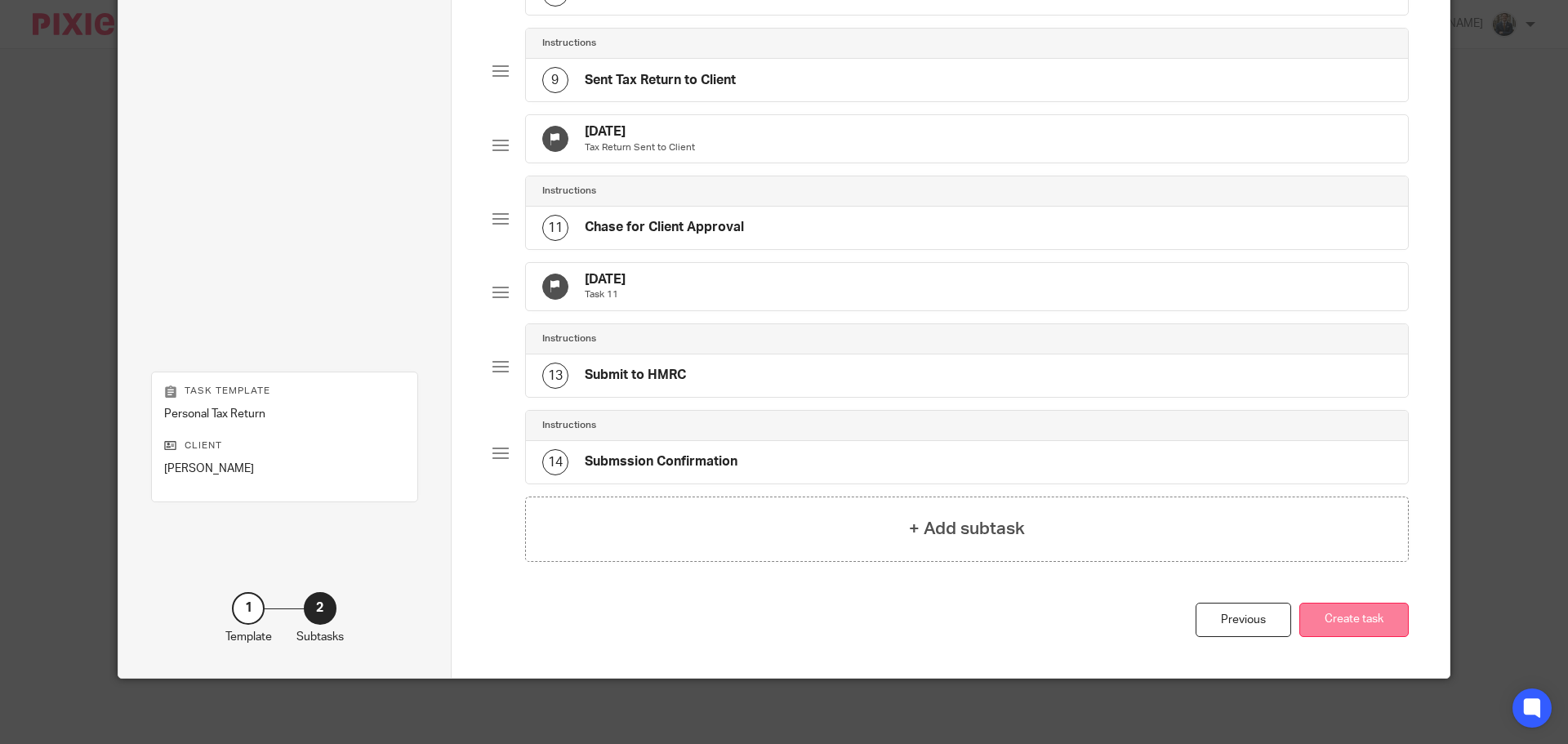
click at [1351, 621] on button "Create task" at bounding box center [1354, 620] width 110 height 35
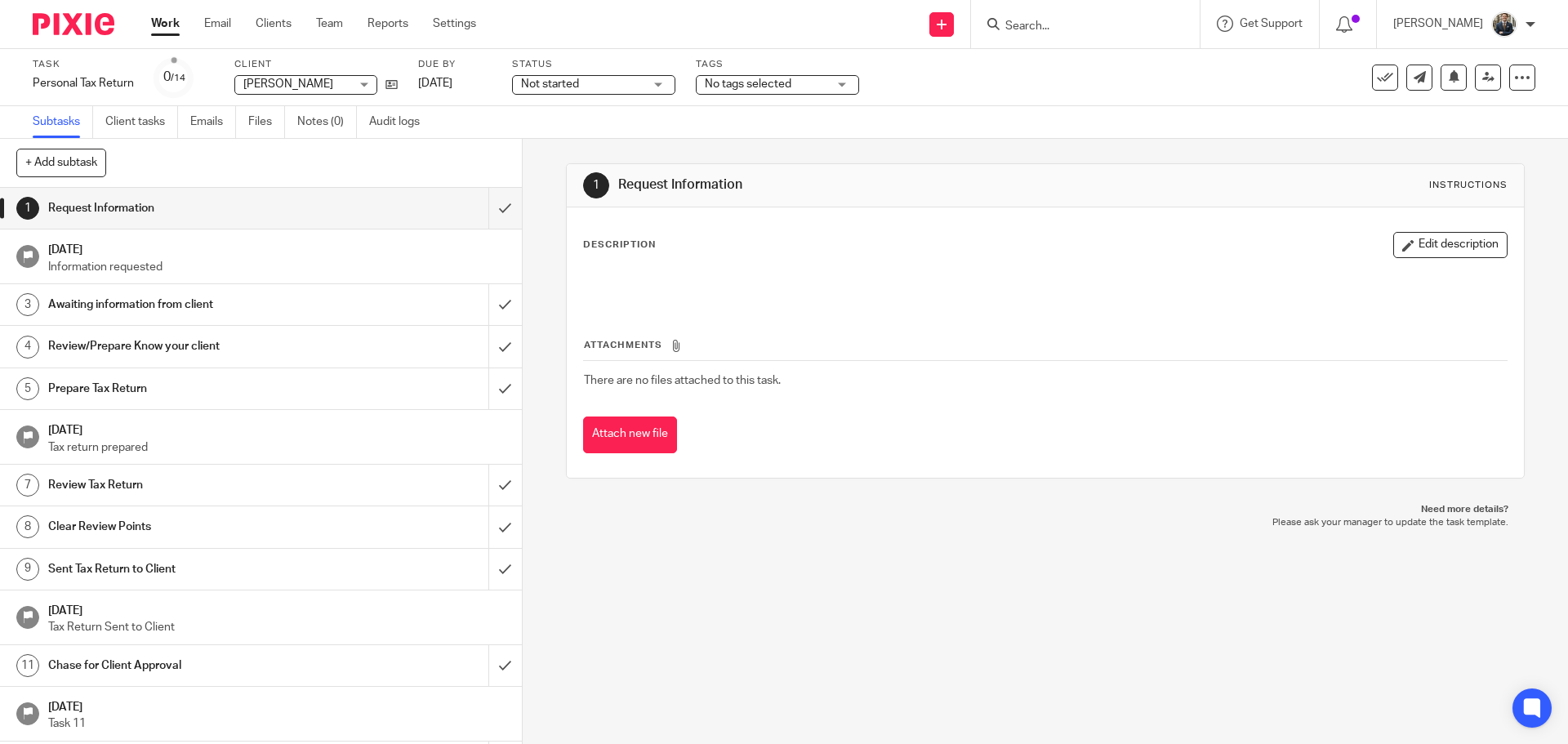
click at [456, 267] on p "Information requested" at bounding box center [276, 267] width 457 height 17
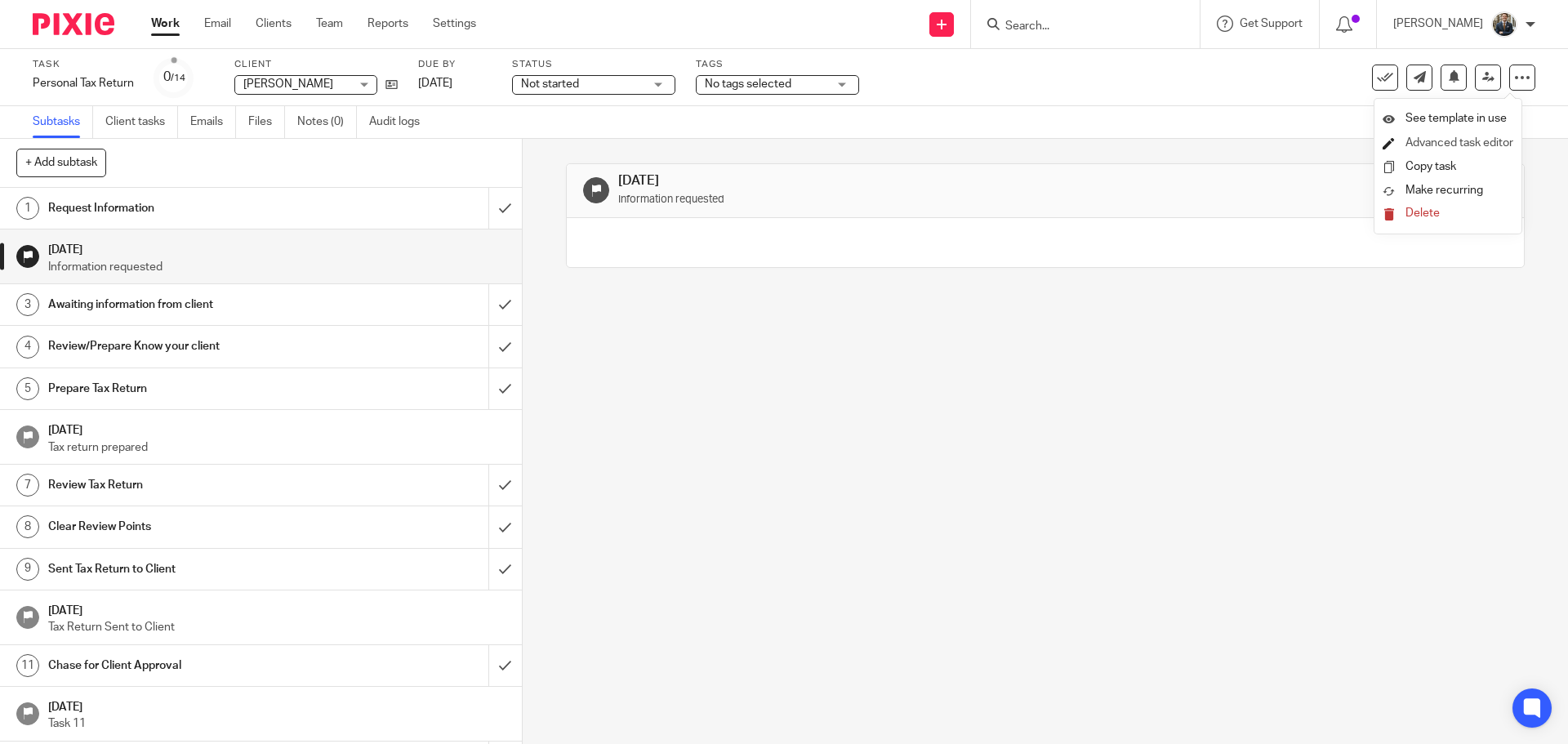
click at [1488, 145] on link "Advanced task editor" at bounding box center [1459, 142] width 108 height 11
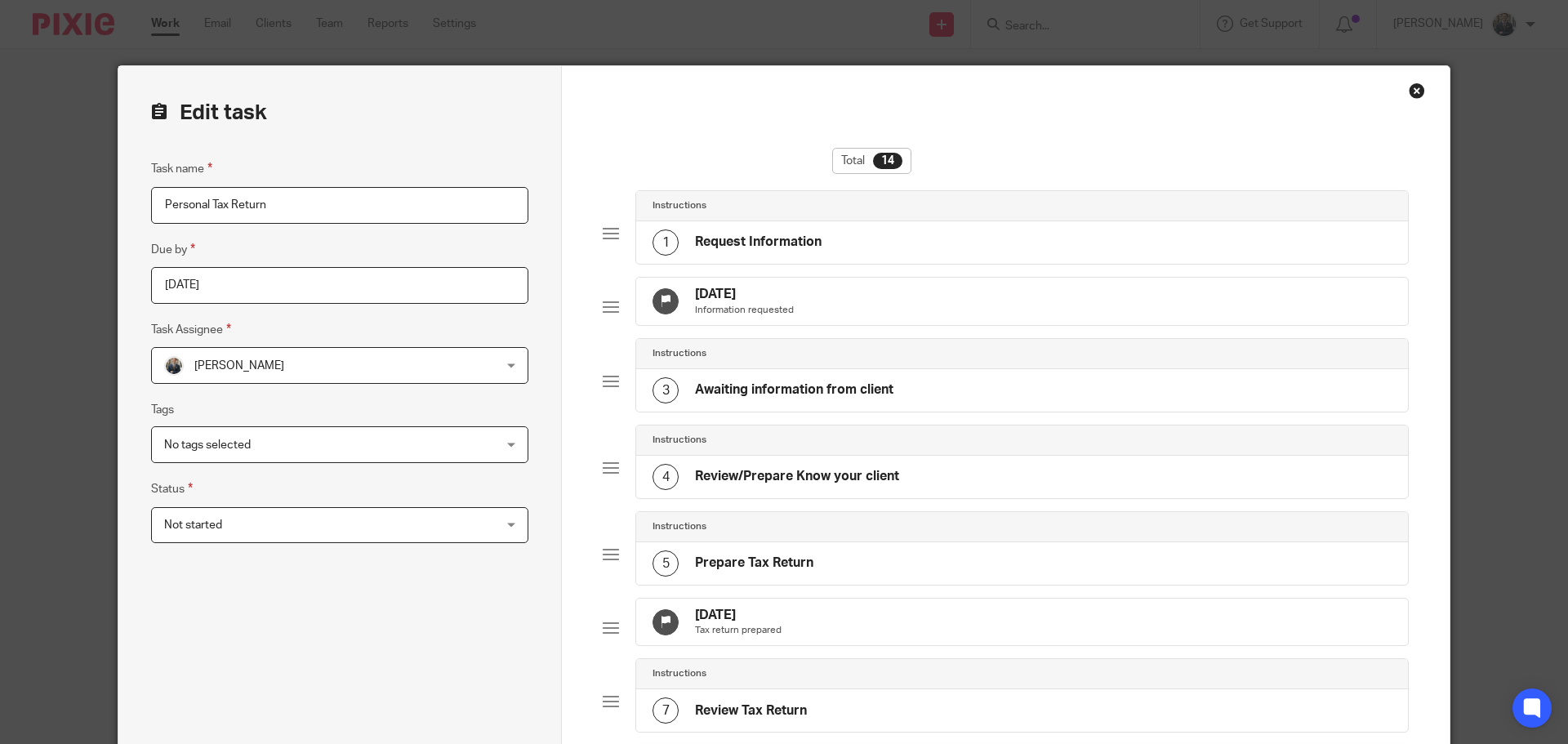
click at [1042, 297] on div "[DATE] Information requested" at bounding box center [1022, 302] width 772 height 47
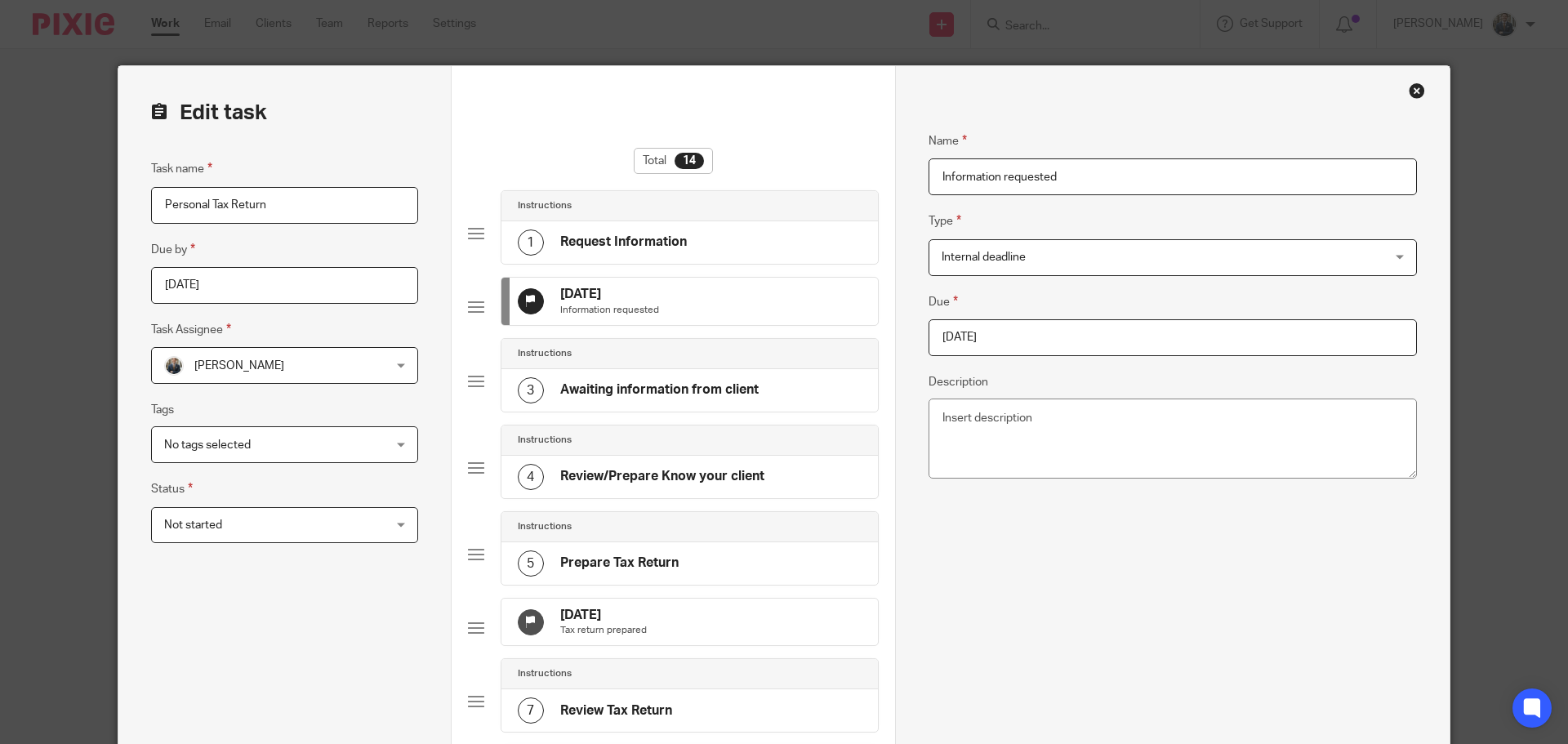
click at [1027, 340] on input "[DATE]" at bounding box center [1172, 338] width 488 height 37
type input "[DATE]"
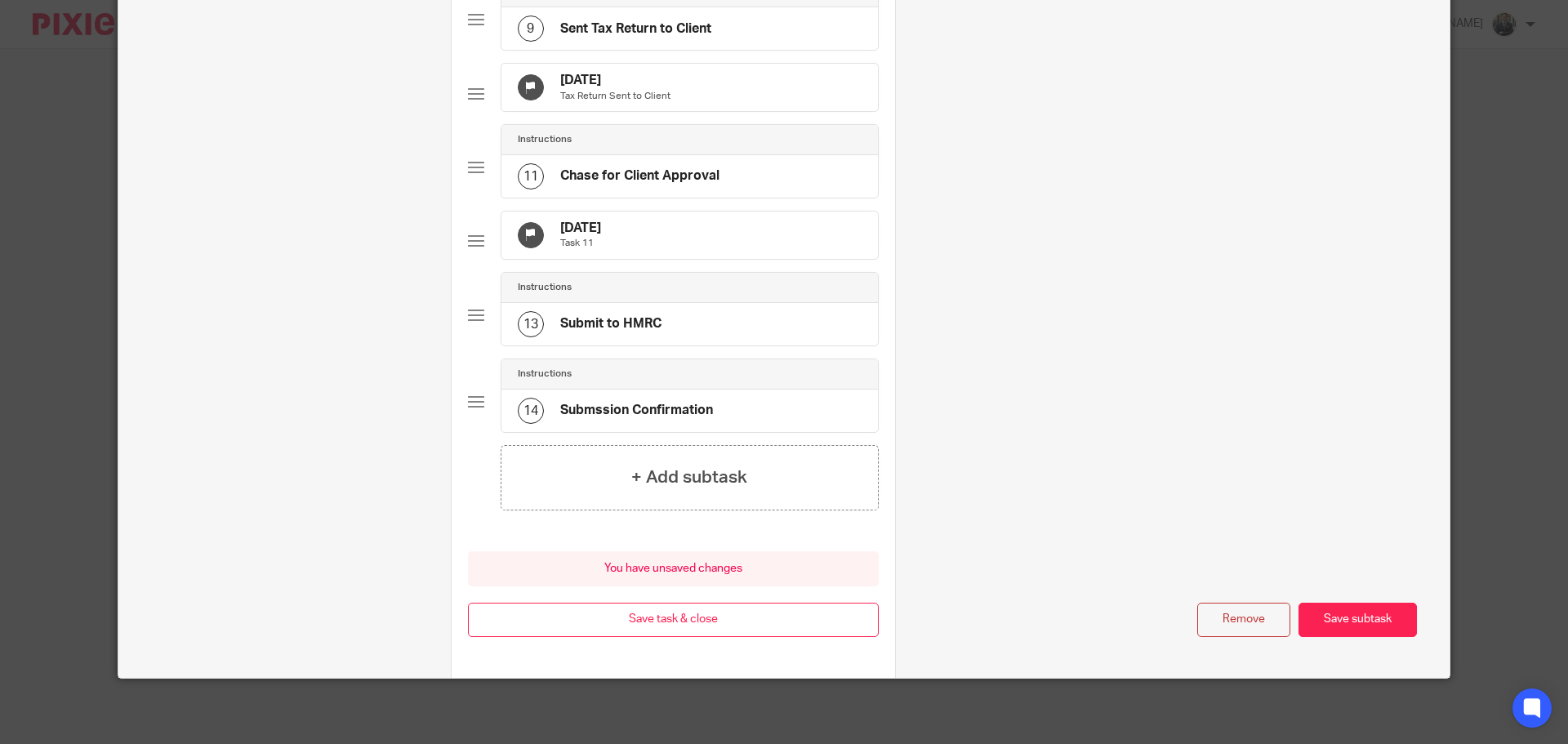
scroll to position [908, 0]
click at [771, 626] on button "Save task & close" at bounding box center [674, 620] width 410 height 35
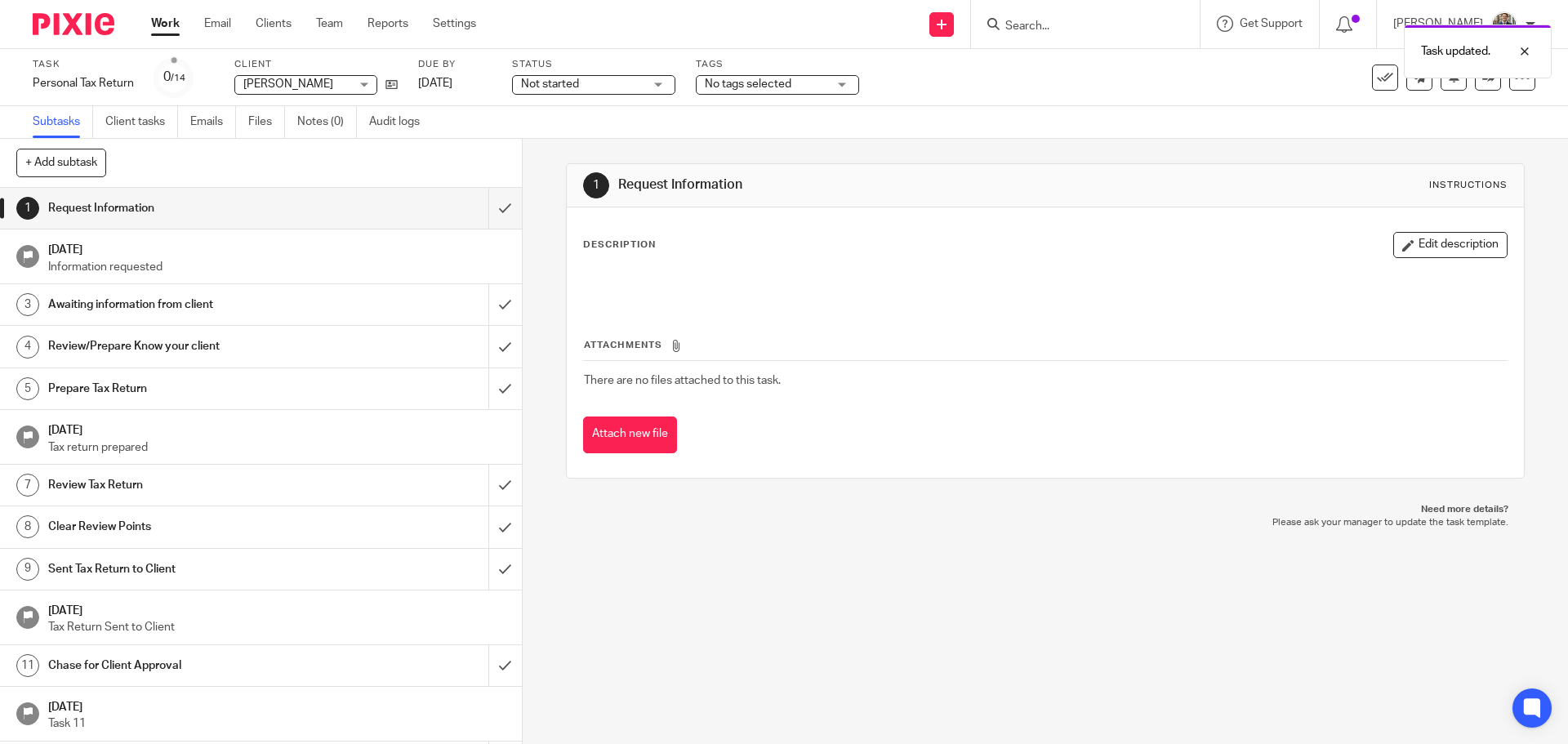
click at [69, 32] on img at bounding box center [73, 24] width 82 height 22
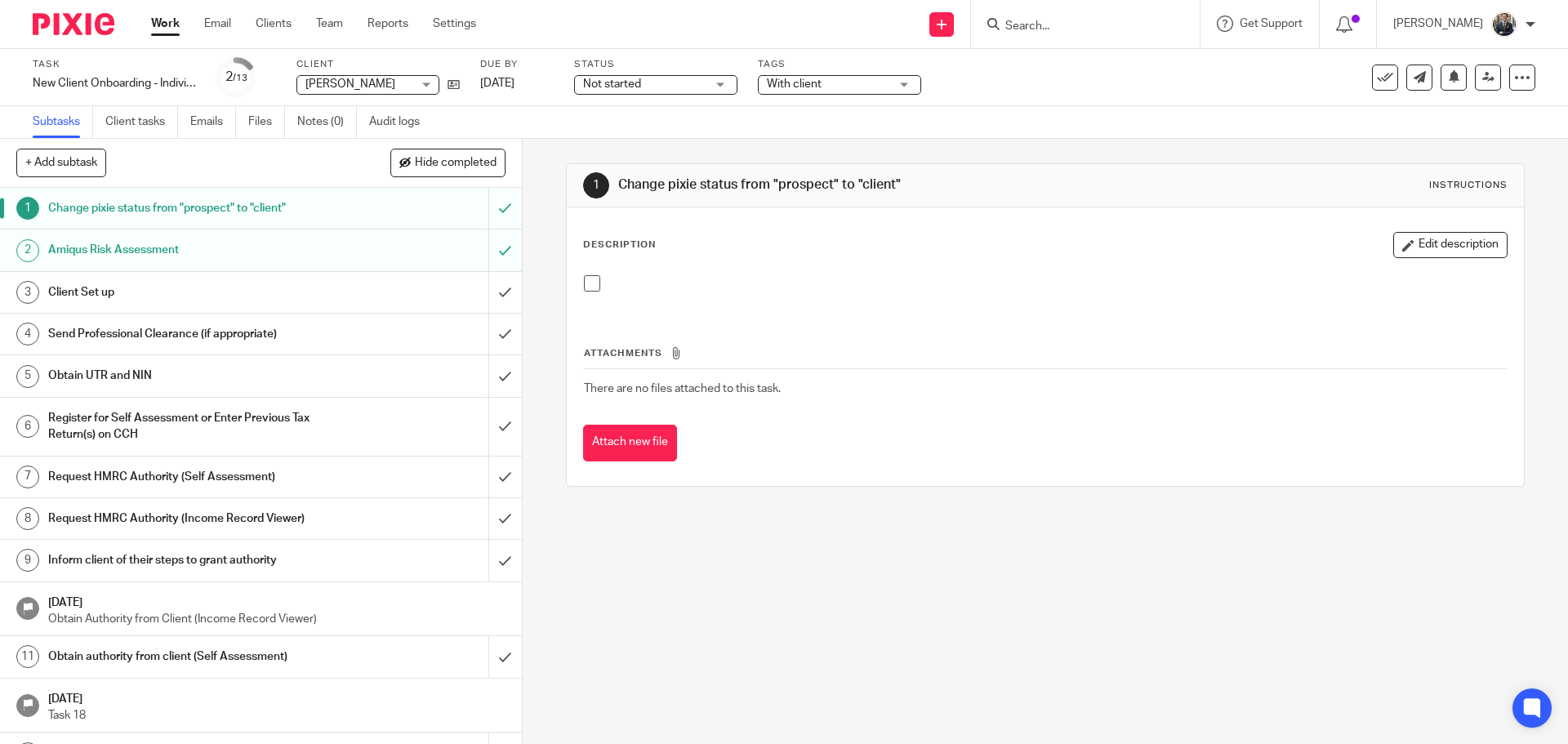
click at [447, 294] on div "Client Set up" at bounding box center [260, 292] width 424 height 25
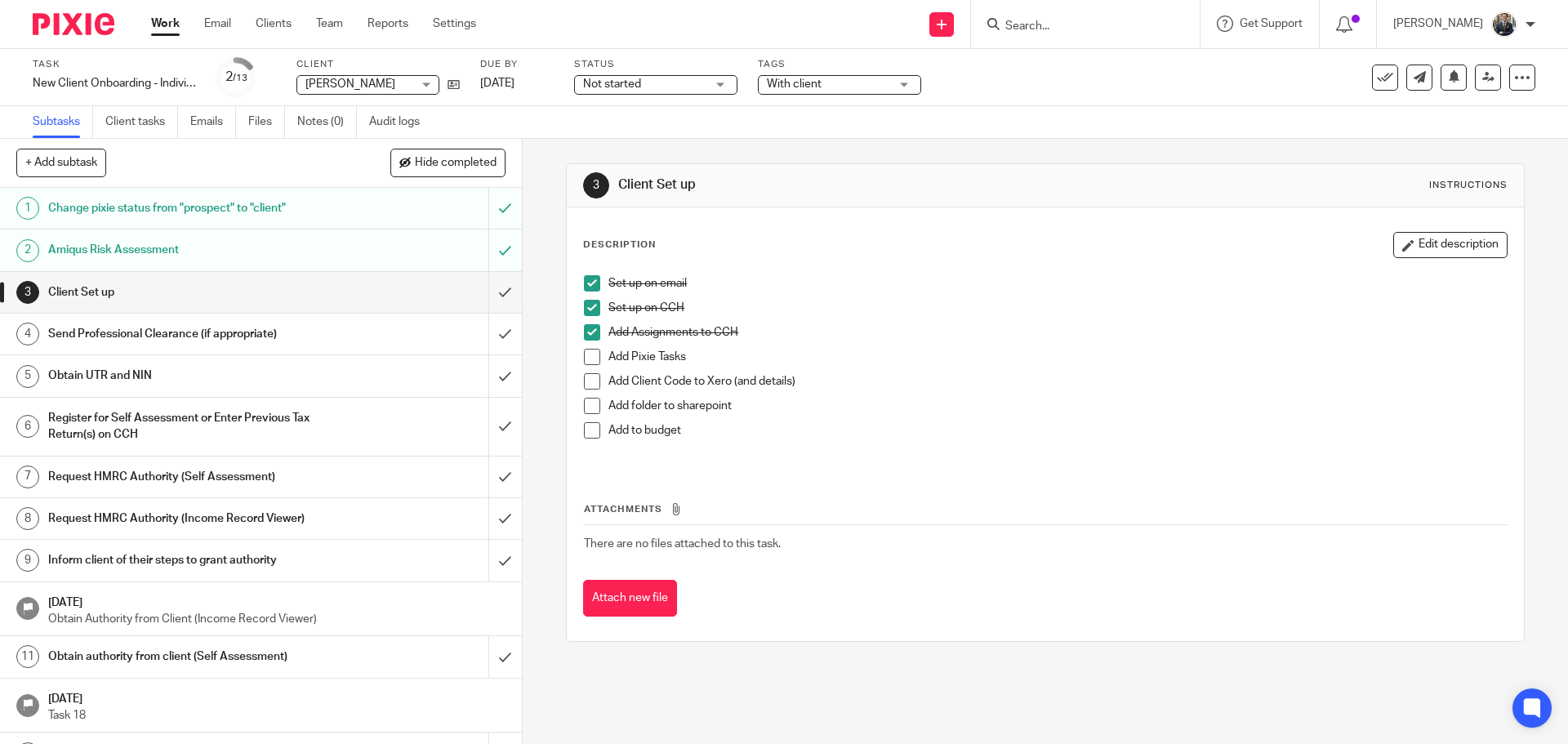
click at [594, 354] on span at bounding box center [592, 357] width 17 height 17
click at [587, 386] on span at bounding box center [592, 382] width 17 height 17
click at [592, 411] on span at bounding box center [592, 406] width 17 height 17
click at [590, 426] on span at bounding box center [592, 430] width 17 height 17
click at [495, 301] on input "submit" at bounding box center [260, 292] width 522 height 41
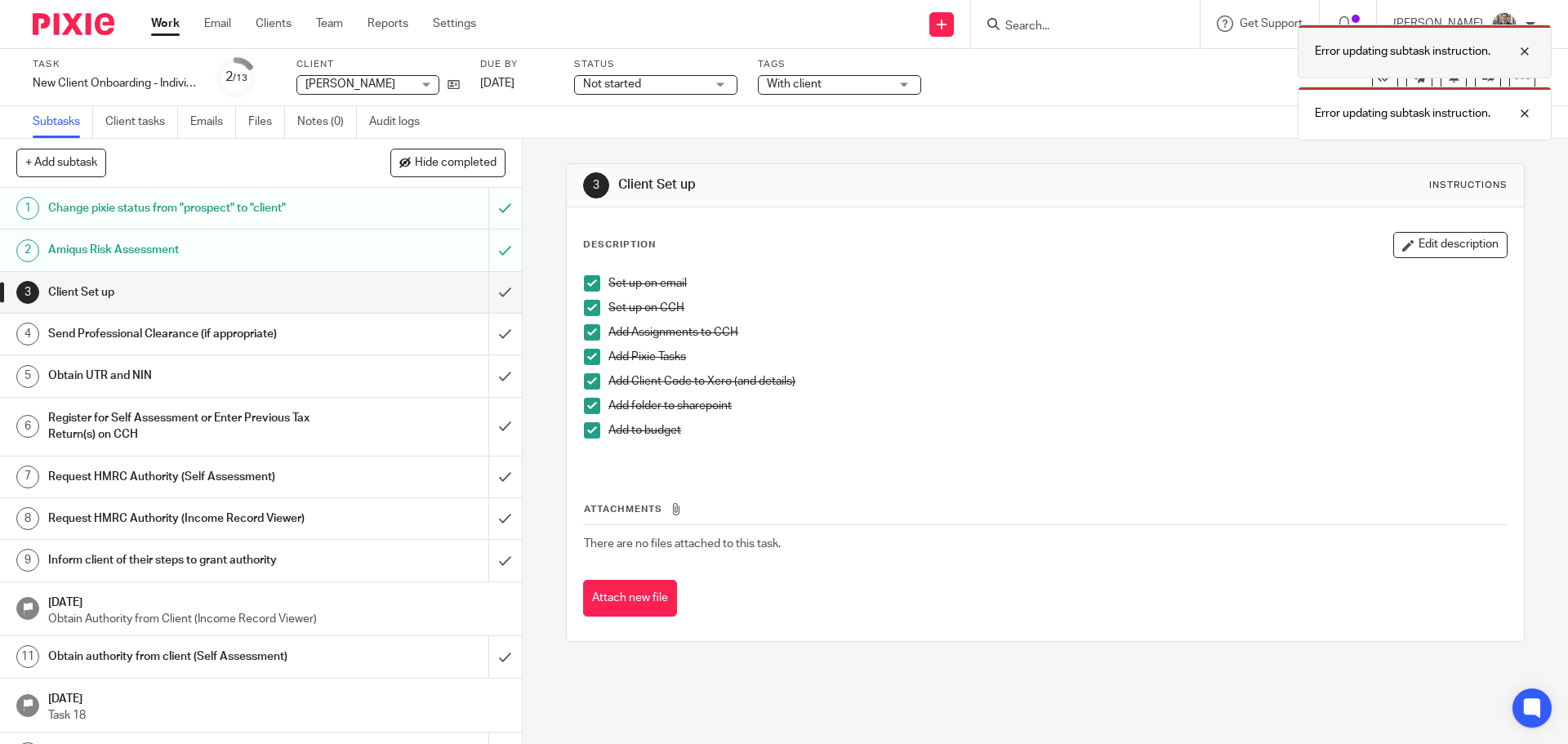
click at [1534, 51] on div at bounding box center [1512, 51] width 44 height 19
click at [1527, 99] on div "Error updating subtask instruction." at bounding box center [1425, 113] width 254 height 54
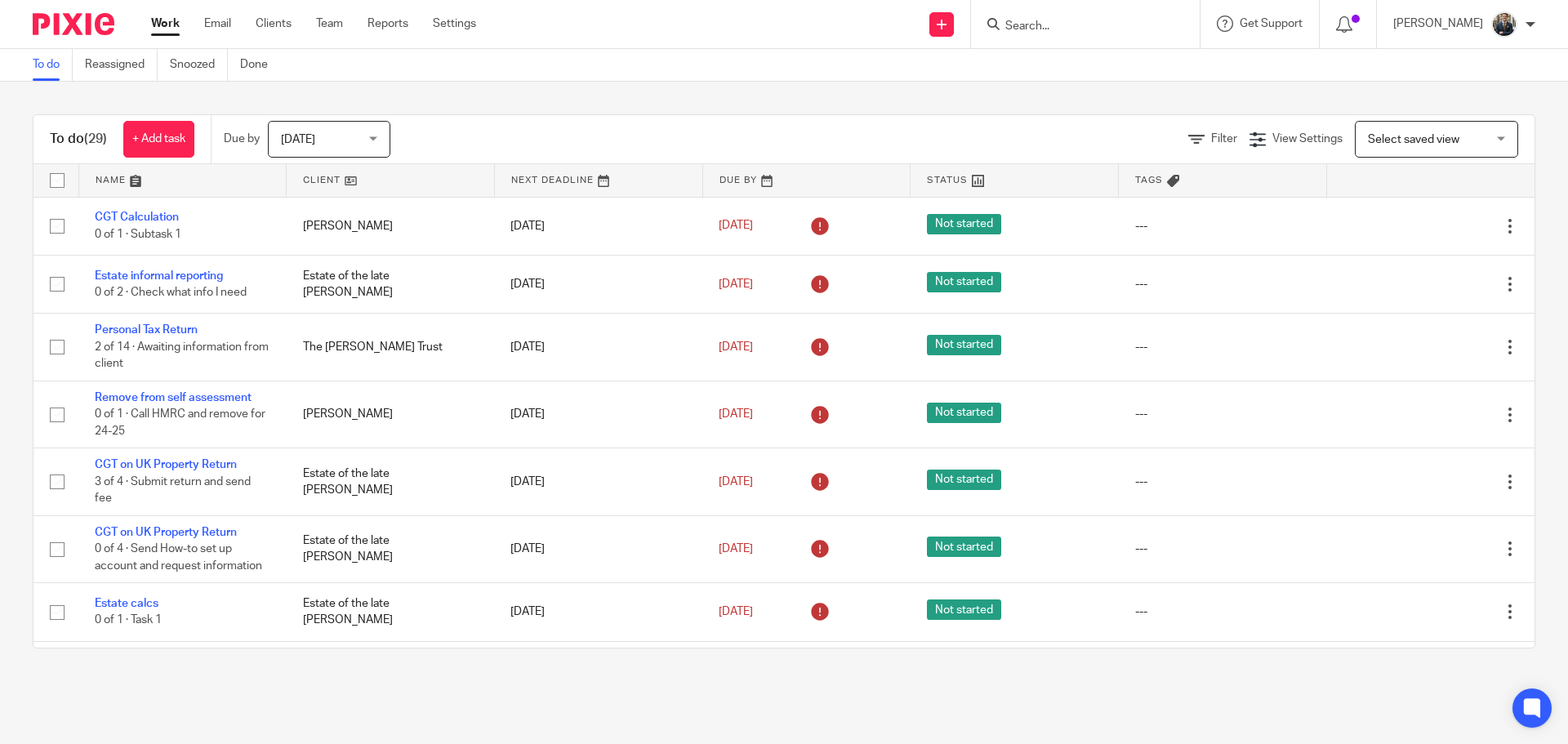
click at [1063, 26] on input "Search" at bounding box center [1077, 26] width 147 height 15
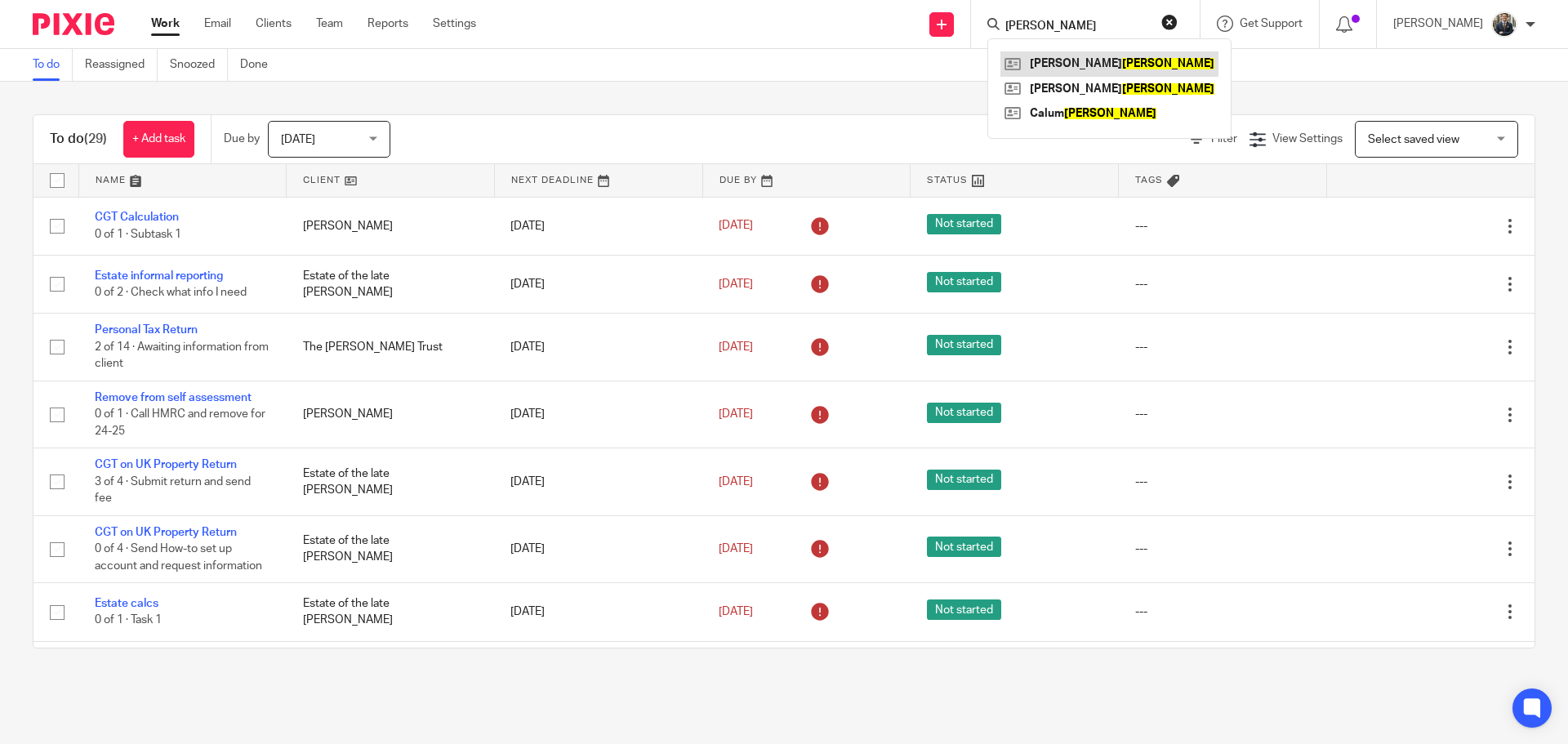
type input "mclean"
click at [1090, 55] on link at bounding box center [1109, 64] width 218 height 25
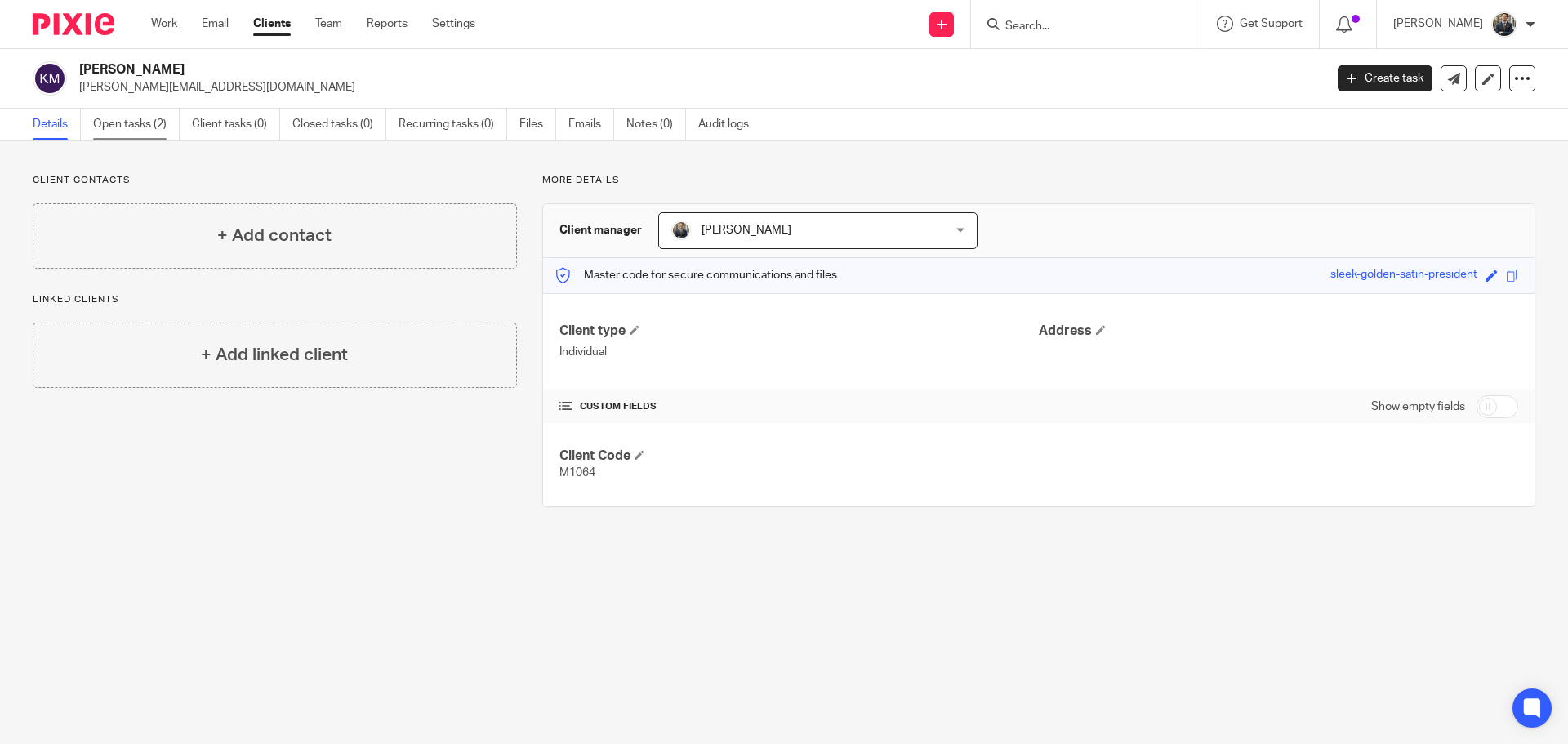
click at [111, 118] on link "Open tasks (2)" at bounding box center [136, 125] width 87 height 32
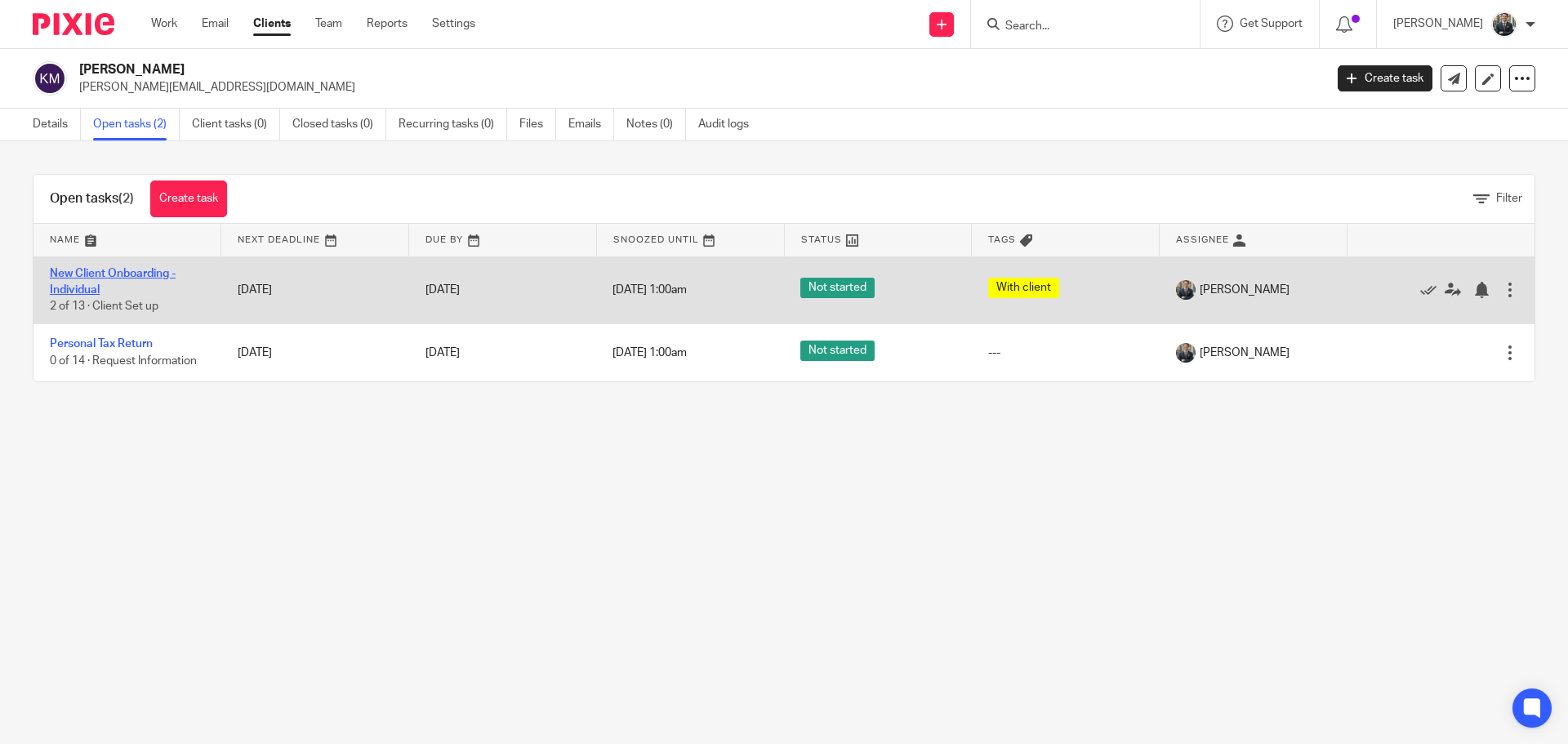
click at [99, 279] on link "New Client Onboarding - Individual" at bounding box center [112, 282] width 125 height 28
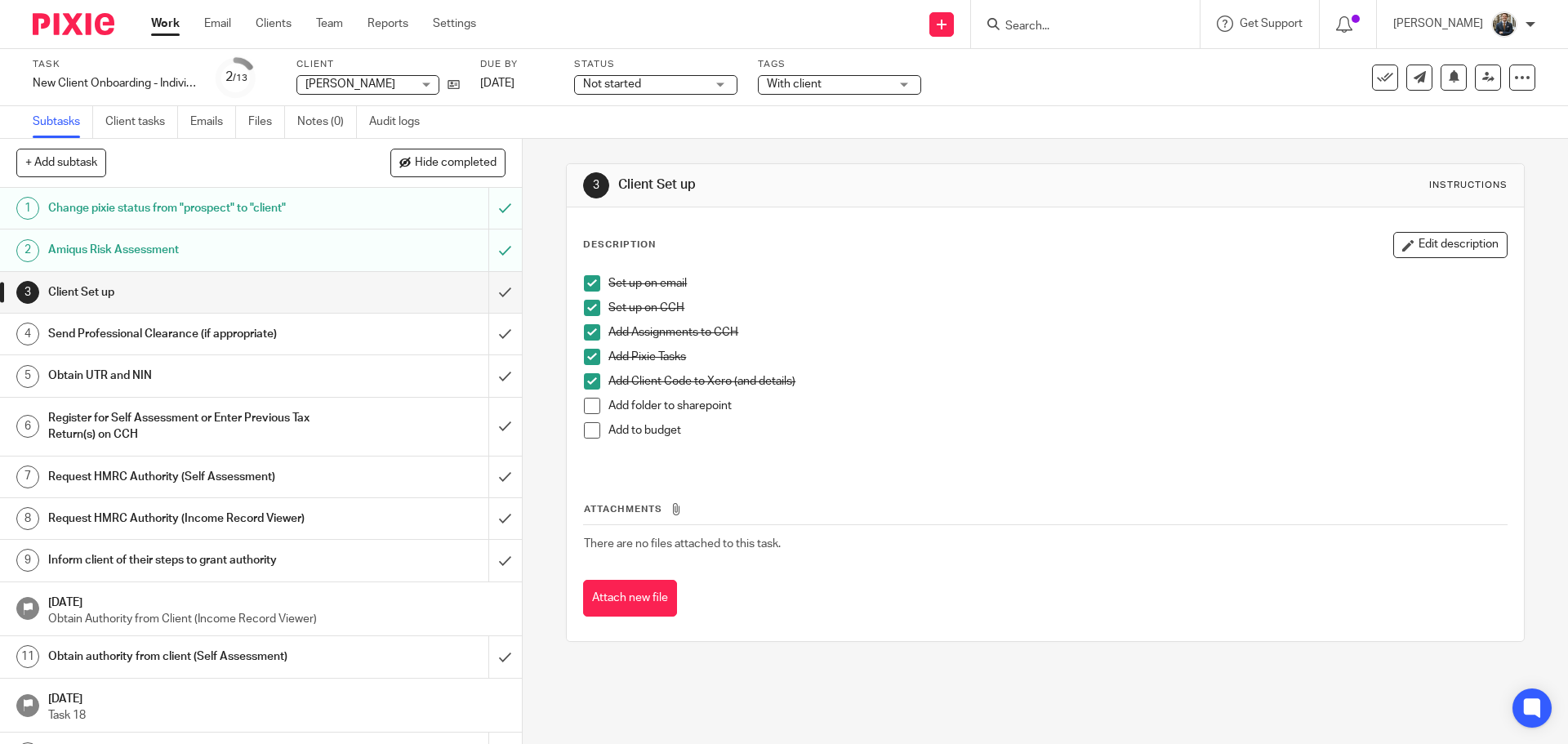
click at [586, 413] on span at bounding box center [592, 406] width 17 height 17
click at [587, 430] on span at bounding box center [592, 430] width 17 height 17
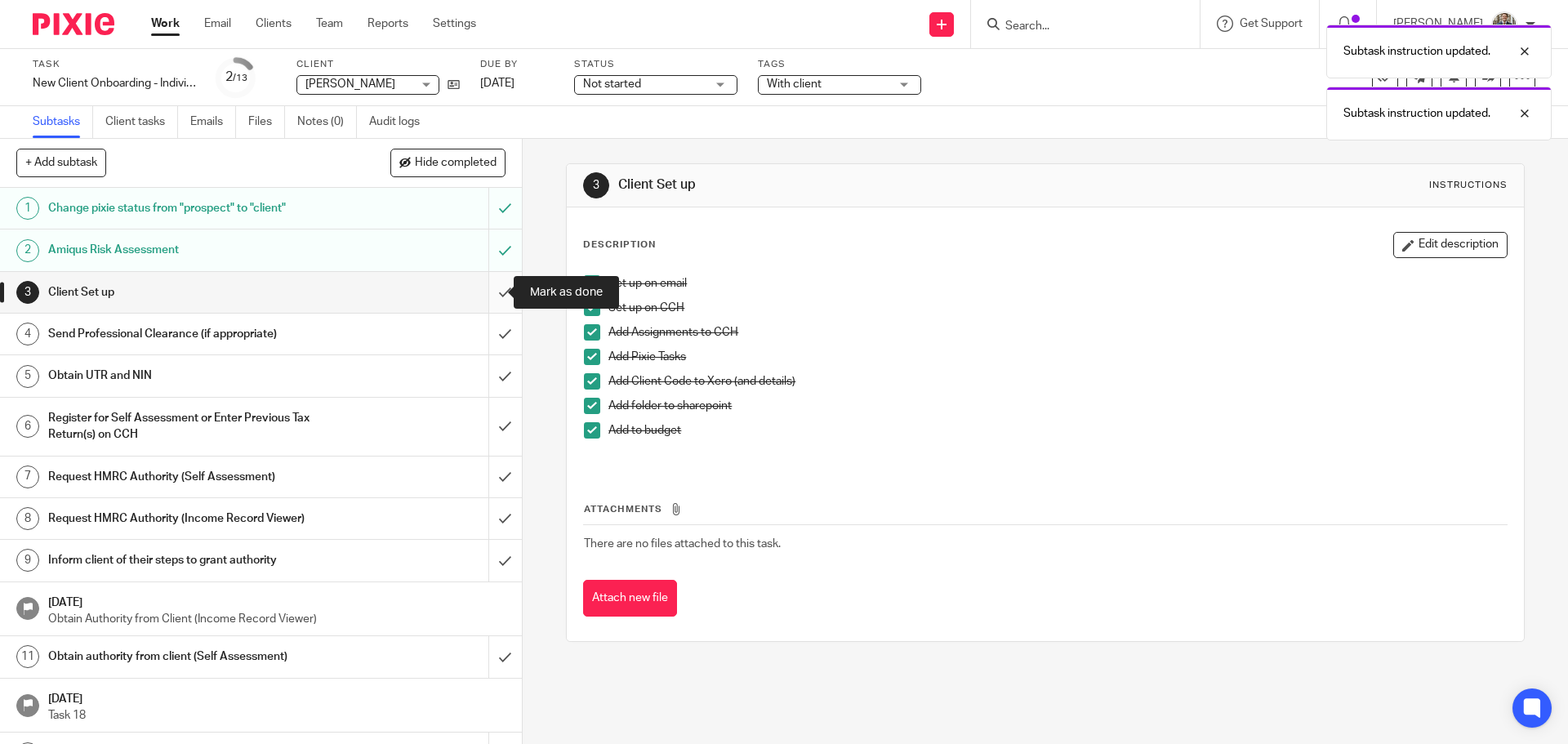
click at [484, 301] on input "submit" at bounding box center [260, 292] width 522 height 41
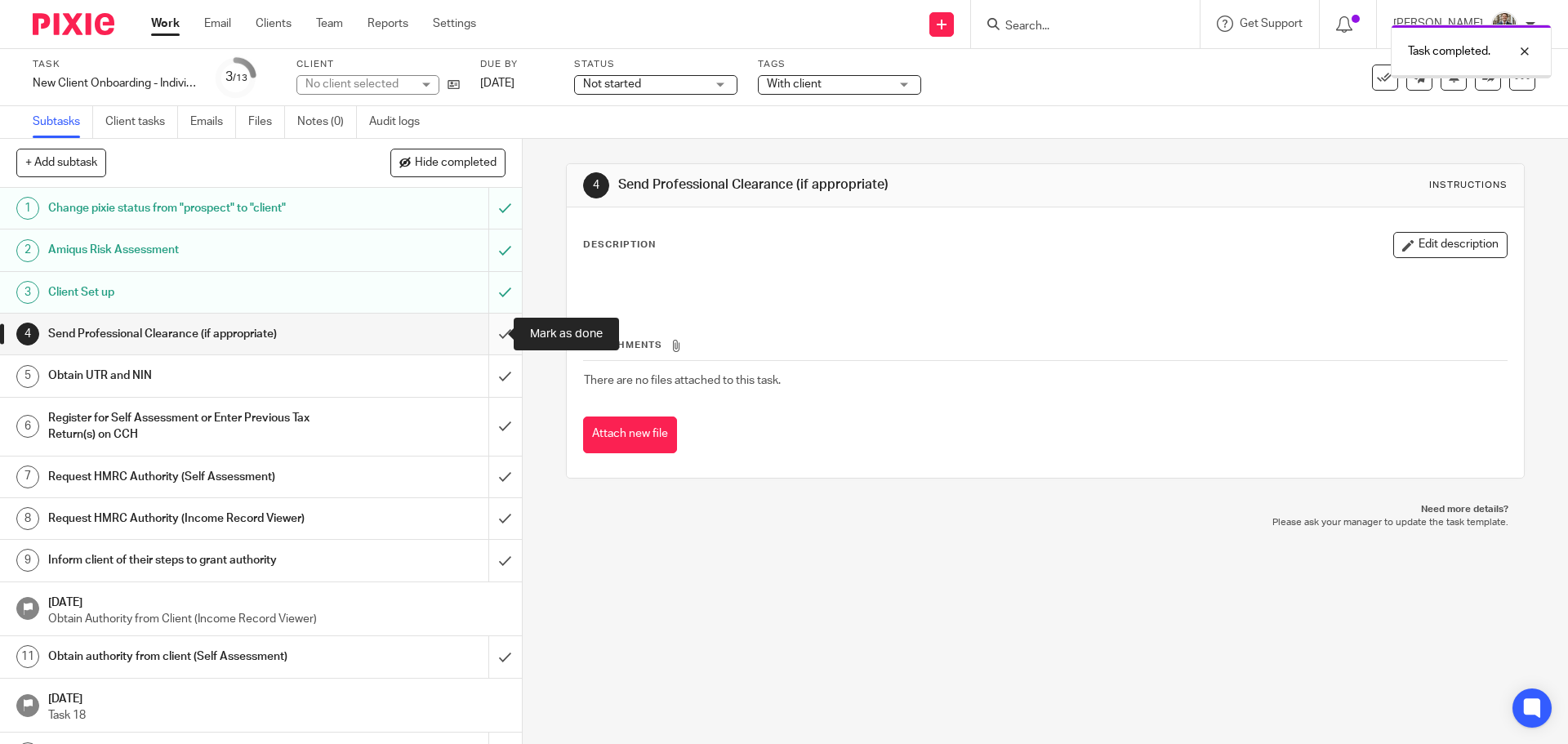
click at [494, 340] on input "submit" at bounding box center [260, 334] width 522 height 41
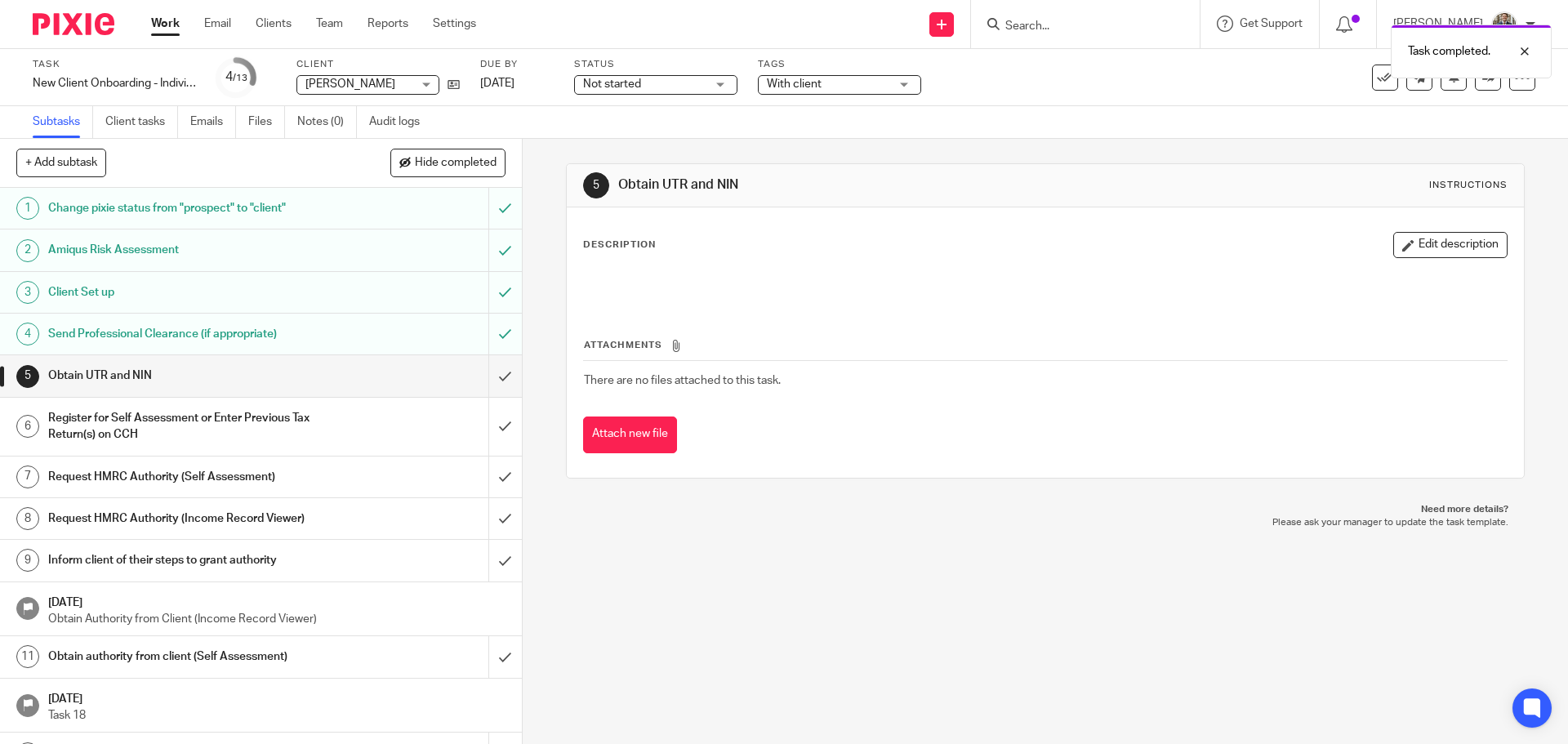
click at [97, 22] on img at bounding box center [73, 24] width 82 height 22
